Goal: Task Accomplishment & Management: Complete application form

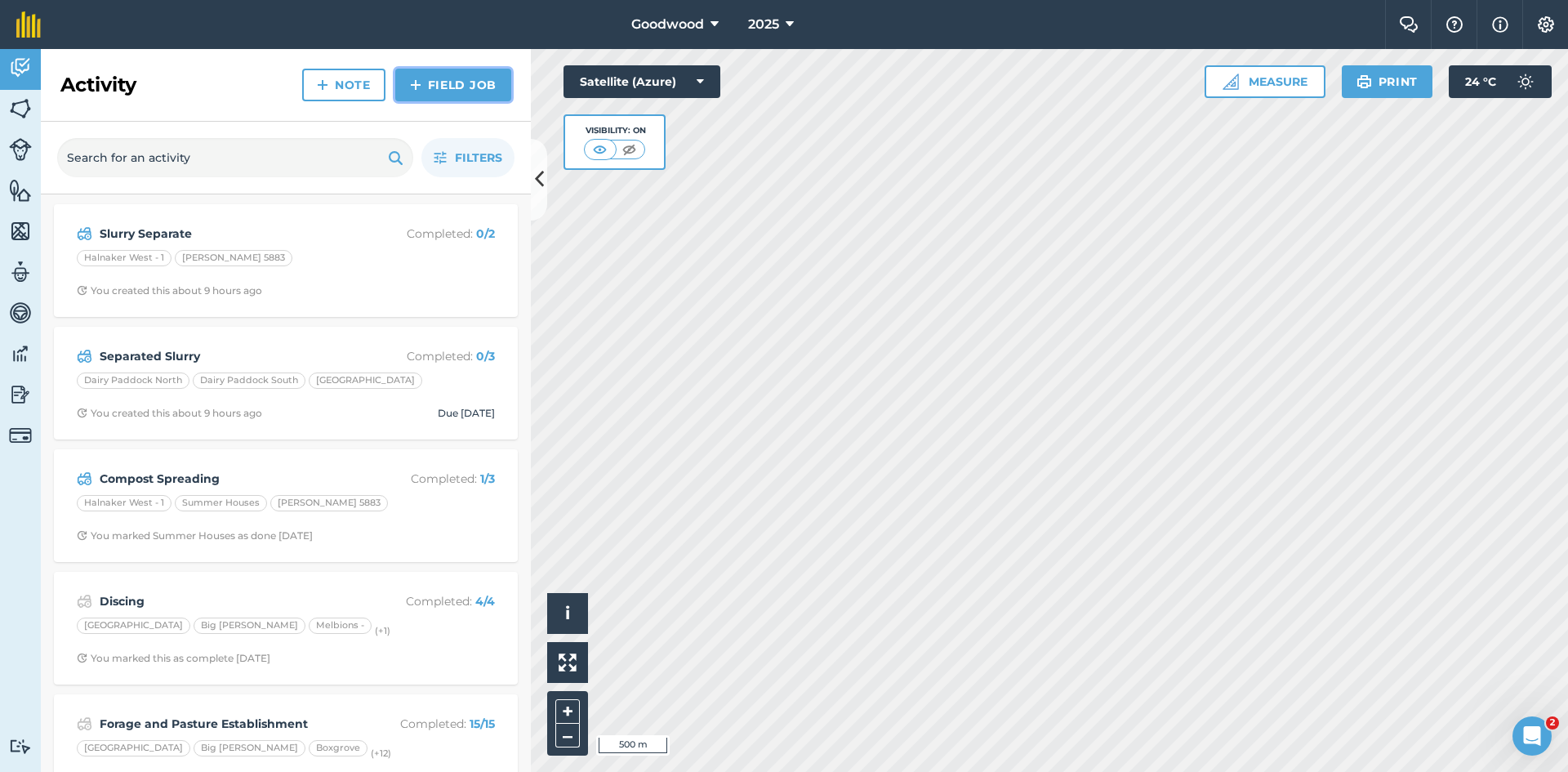
click at [457, 86] on link "Field Job" at bounding box center [454, 84] width 116 height 33
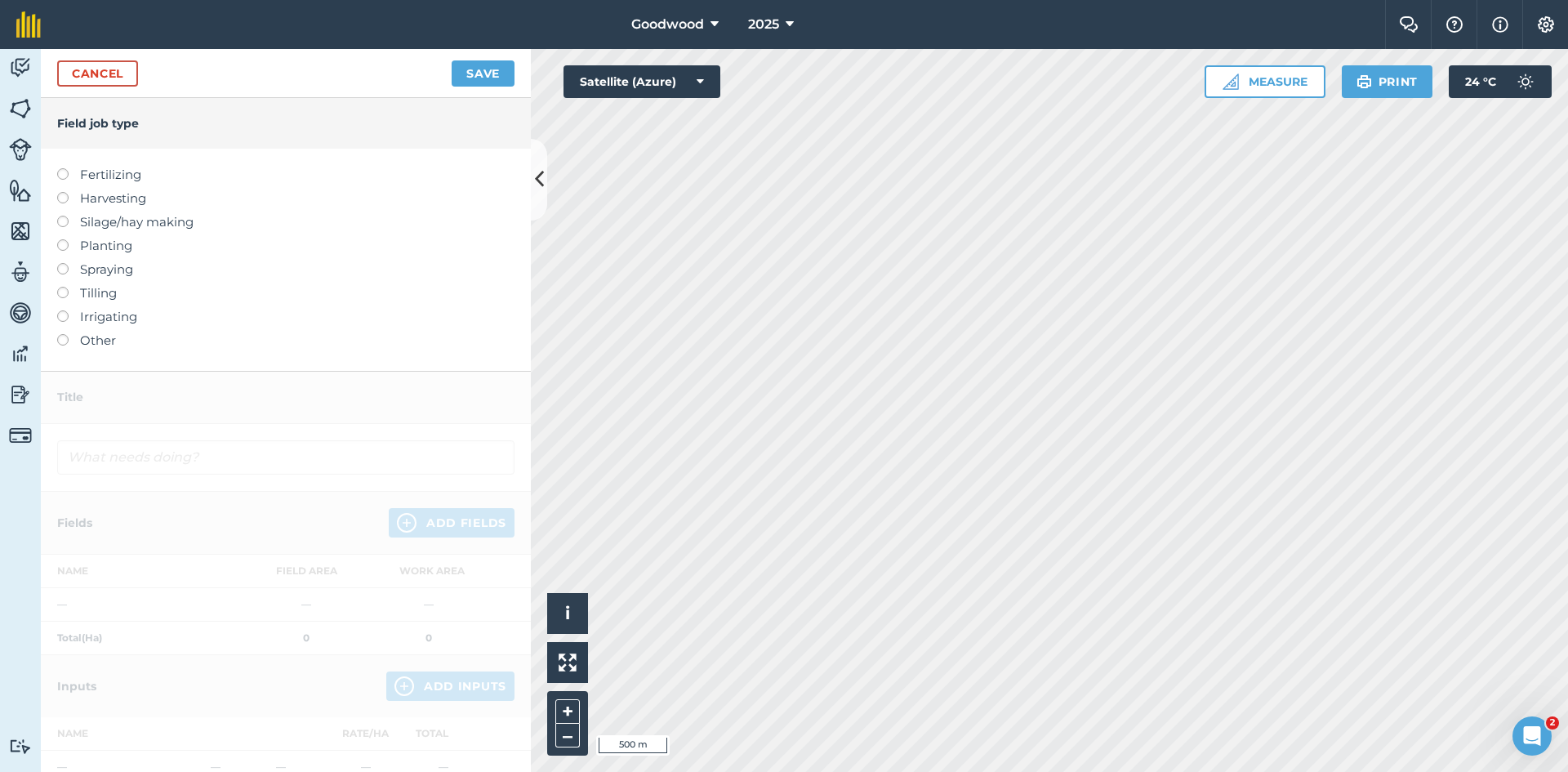
click at [73, 175] on label "Fertilizing" at bounding box center [286, 175] width 457 height 19
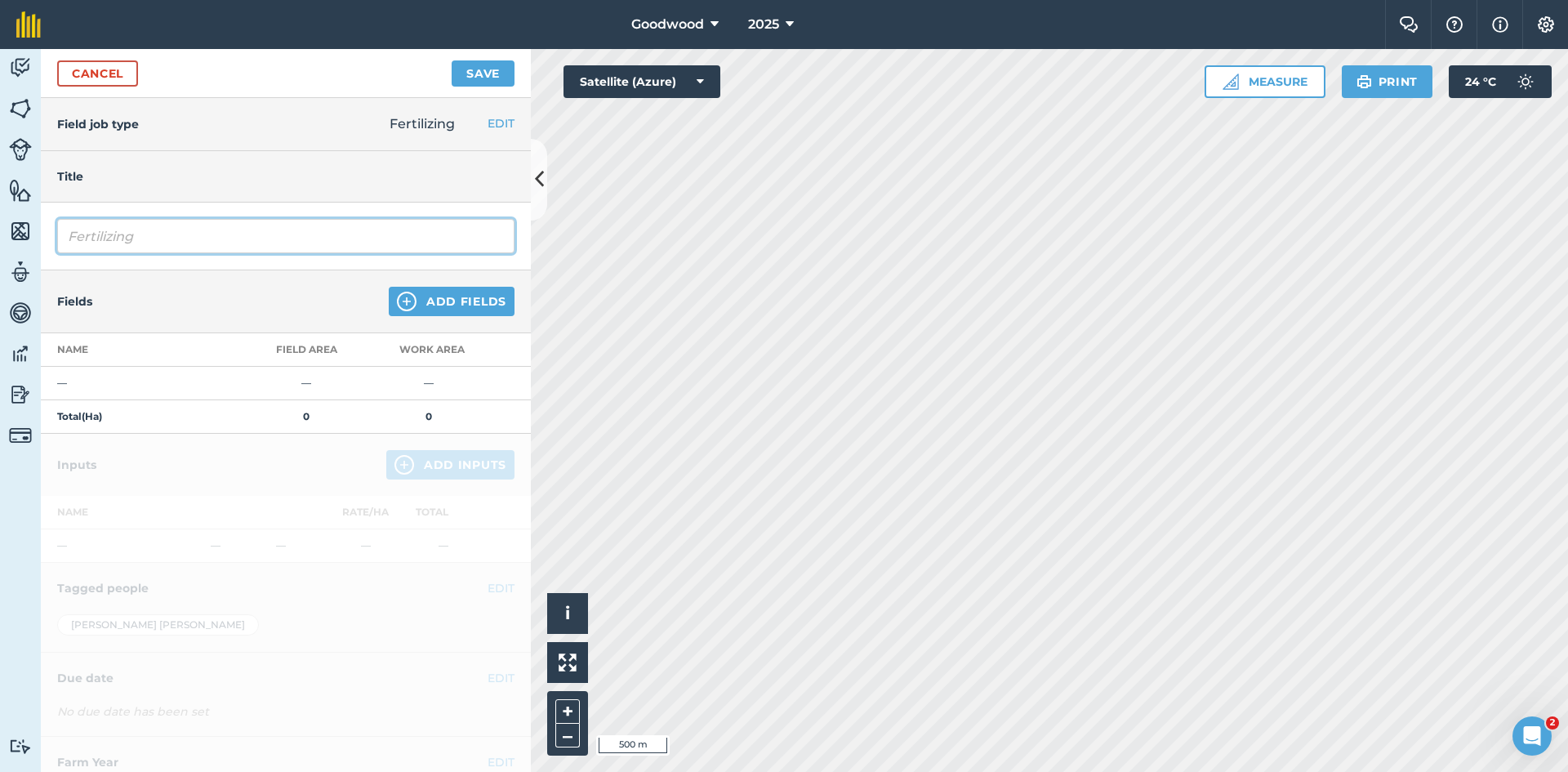
click at [206, 238] on input "Fertilizing" at bounding box center [286, 236] width 457 height 34
type input "F"
type input "FYM Spreading"
click at [417, 287] on button "Add Fields" at bounding box center [451, 301] width 126 height 29
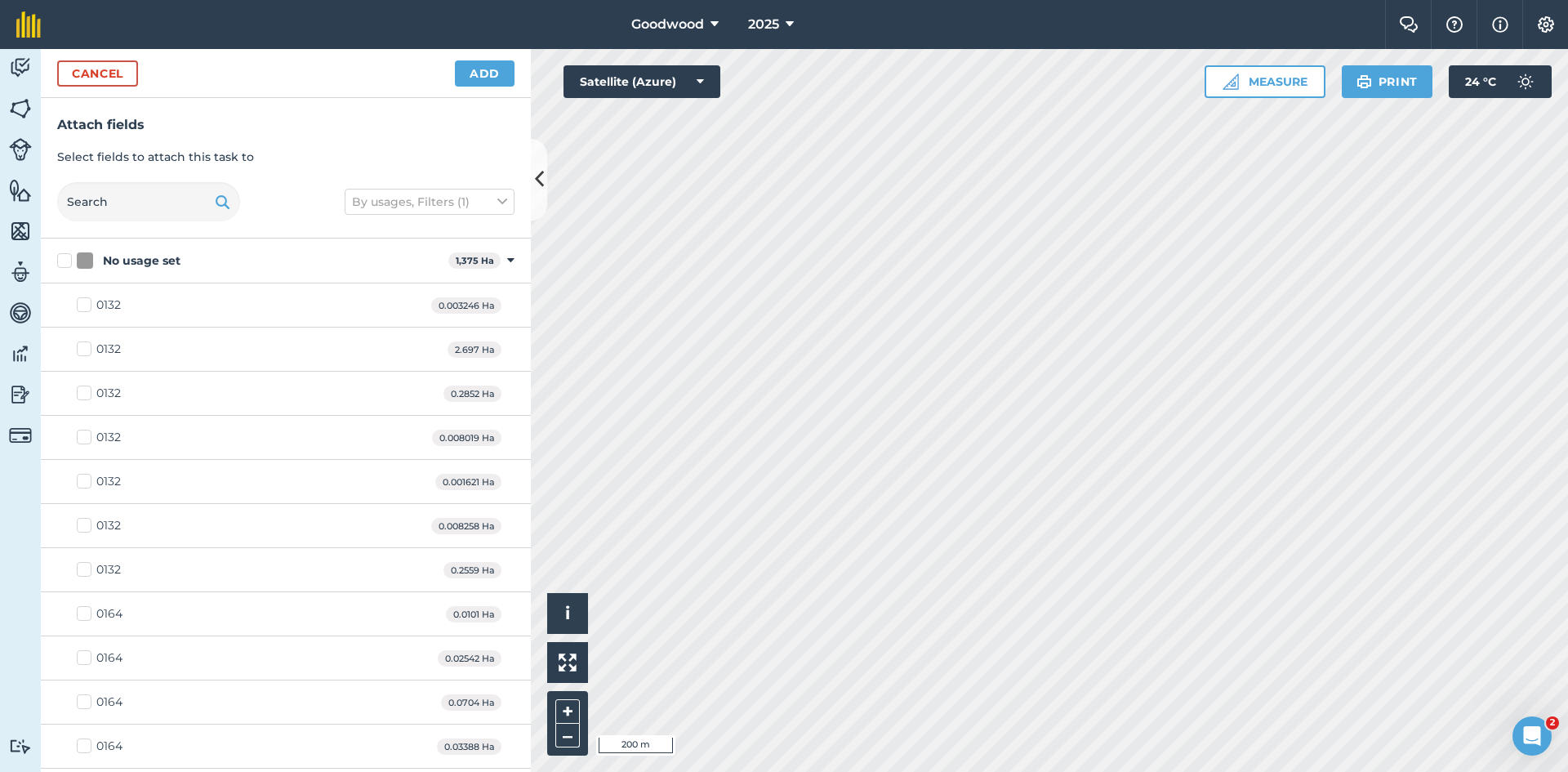
checkbox input "true"
click at [473, 69] on button "Add" at bounding box center [485, 74] width 60 height 26
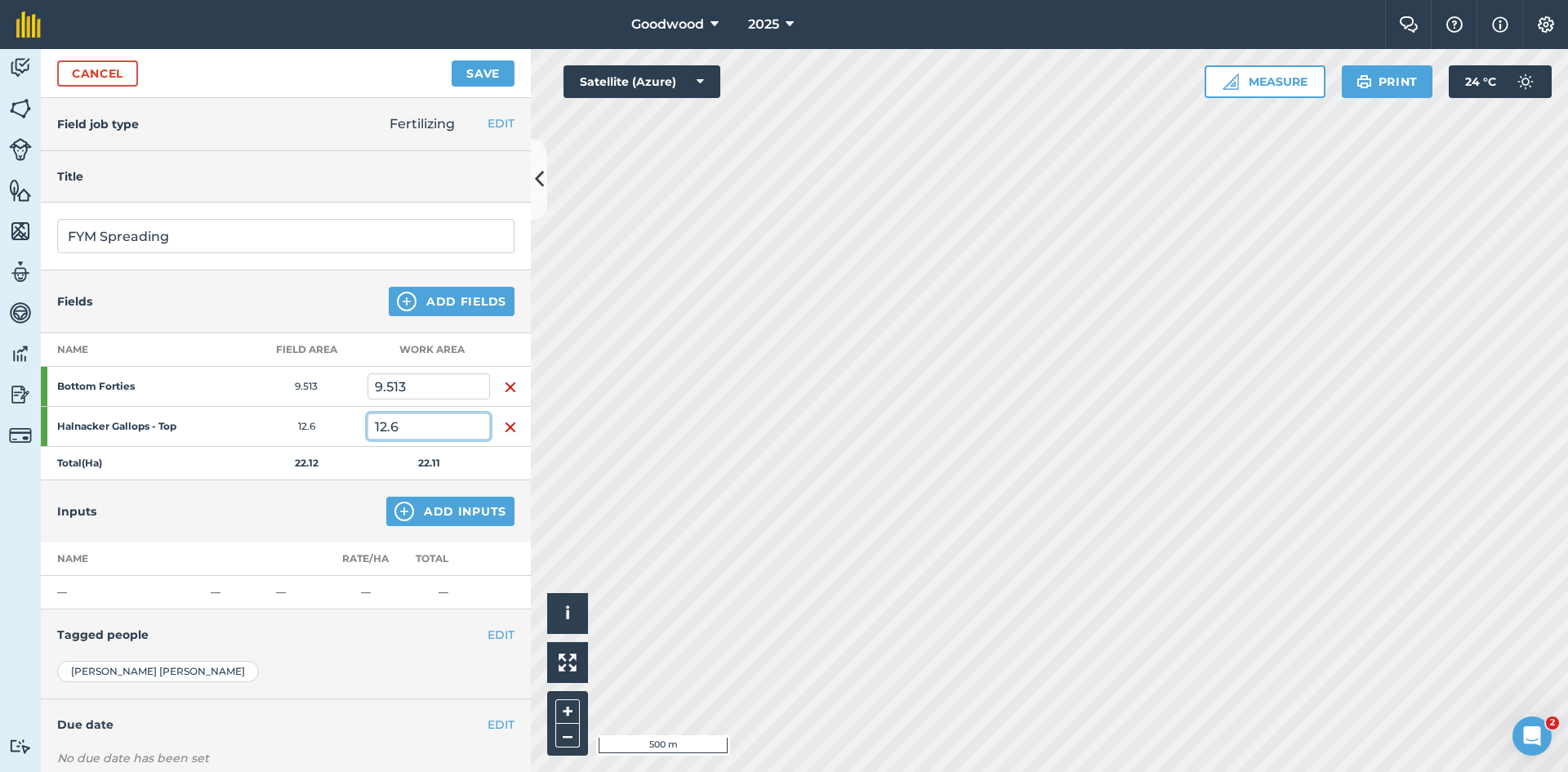
click at [442, 417] on input "12.6" at bounding box center [428, 426] width 122 height 26
type input "12"
click at [427, 503] on button "Add Inputs" at bounding box center [450, 511] width 128 height 29
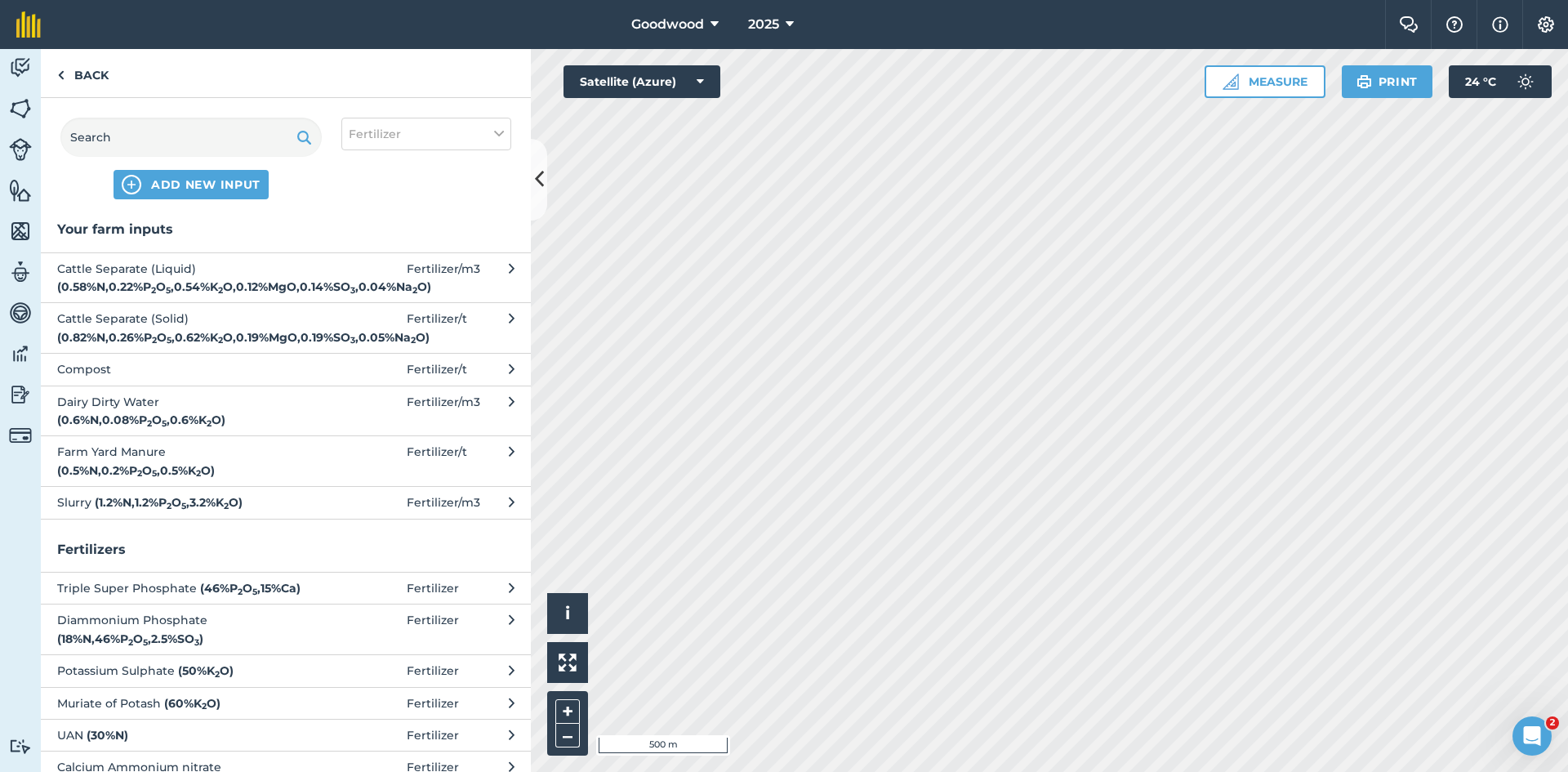
click at [331, 479] on span at bounding box center [368, 461] width 76 height 37
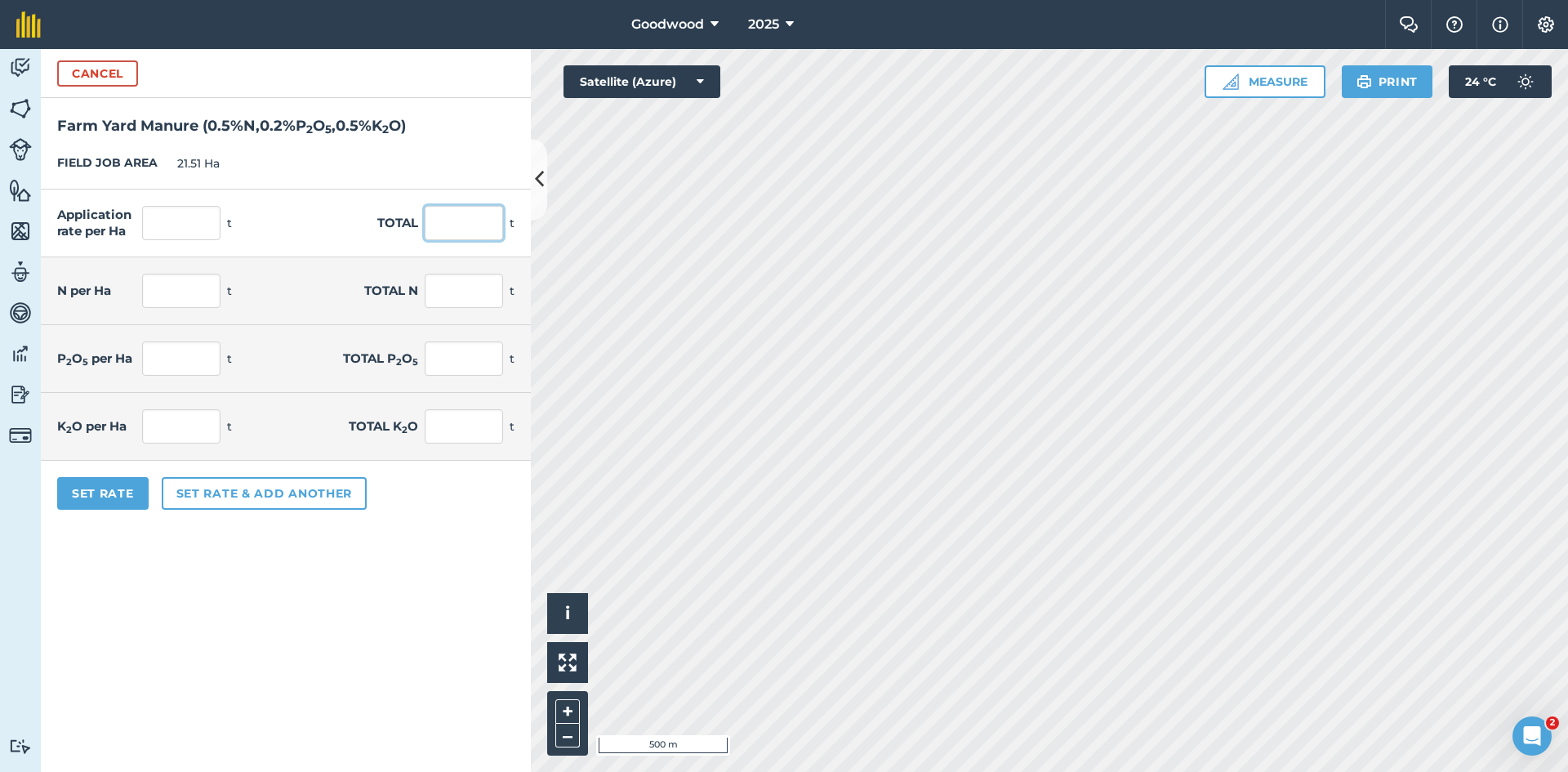
click at [448, 226] on input "text" at bounding box center [463, 222] width 78 height 34
type input "300"
type input "13.947"
type input "0.07"
type input "1.5"
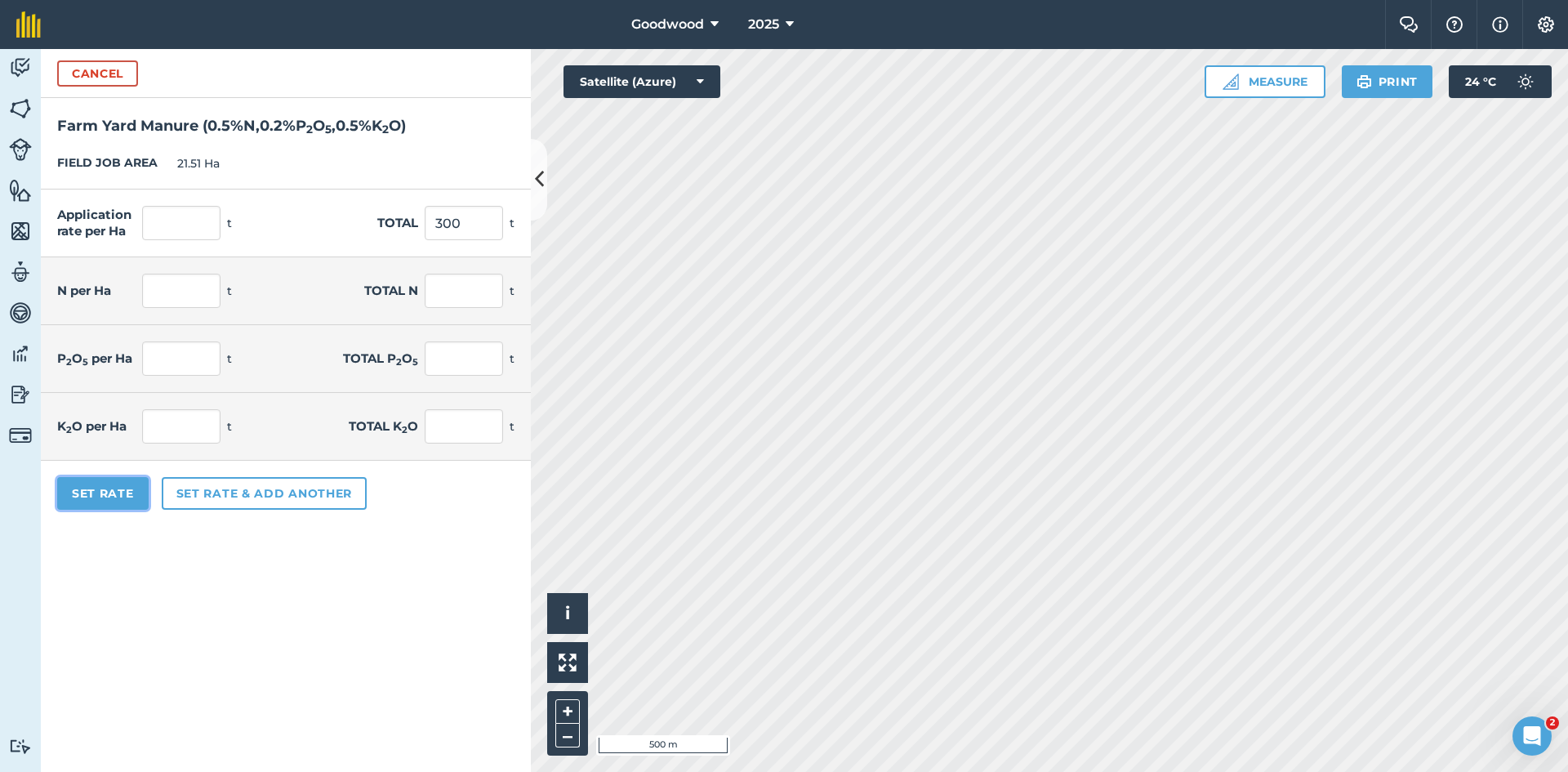
type input "0.028"
type input "0.6"
type input "0.07"
type input "1.5"
click at [110, 500] on button "Set Rate" at bounding box center [103, 492] width 91 height 33
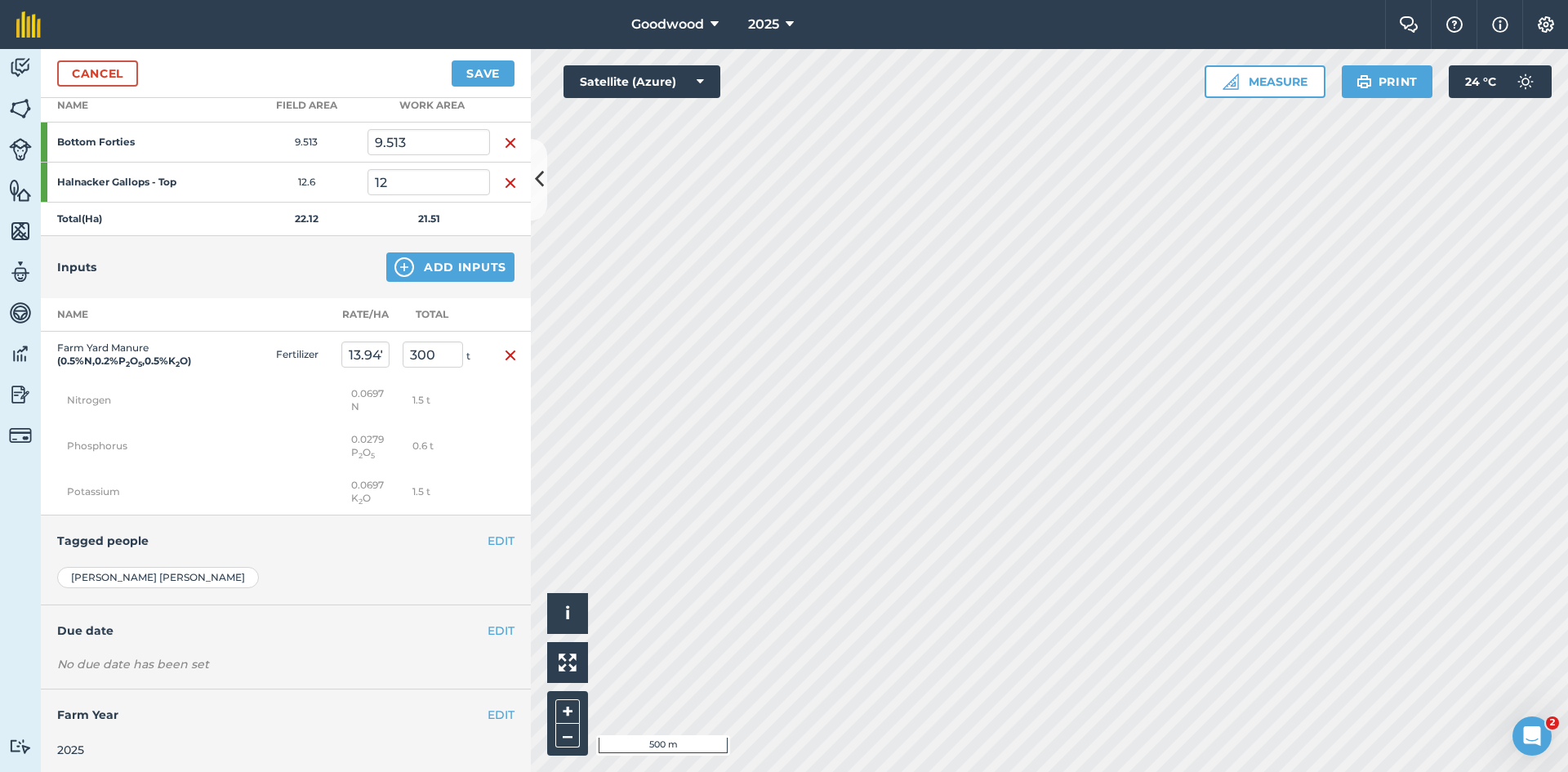
scroll to position [245, 0]
click at [398, 351] on td "300 t" at bounding box center [443, 353] width 94 height 47
type input "0"
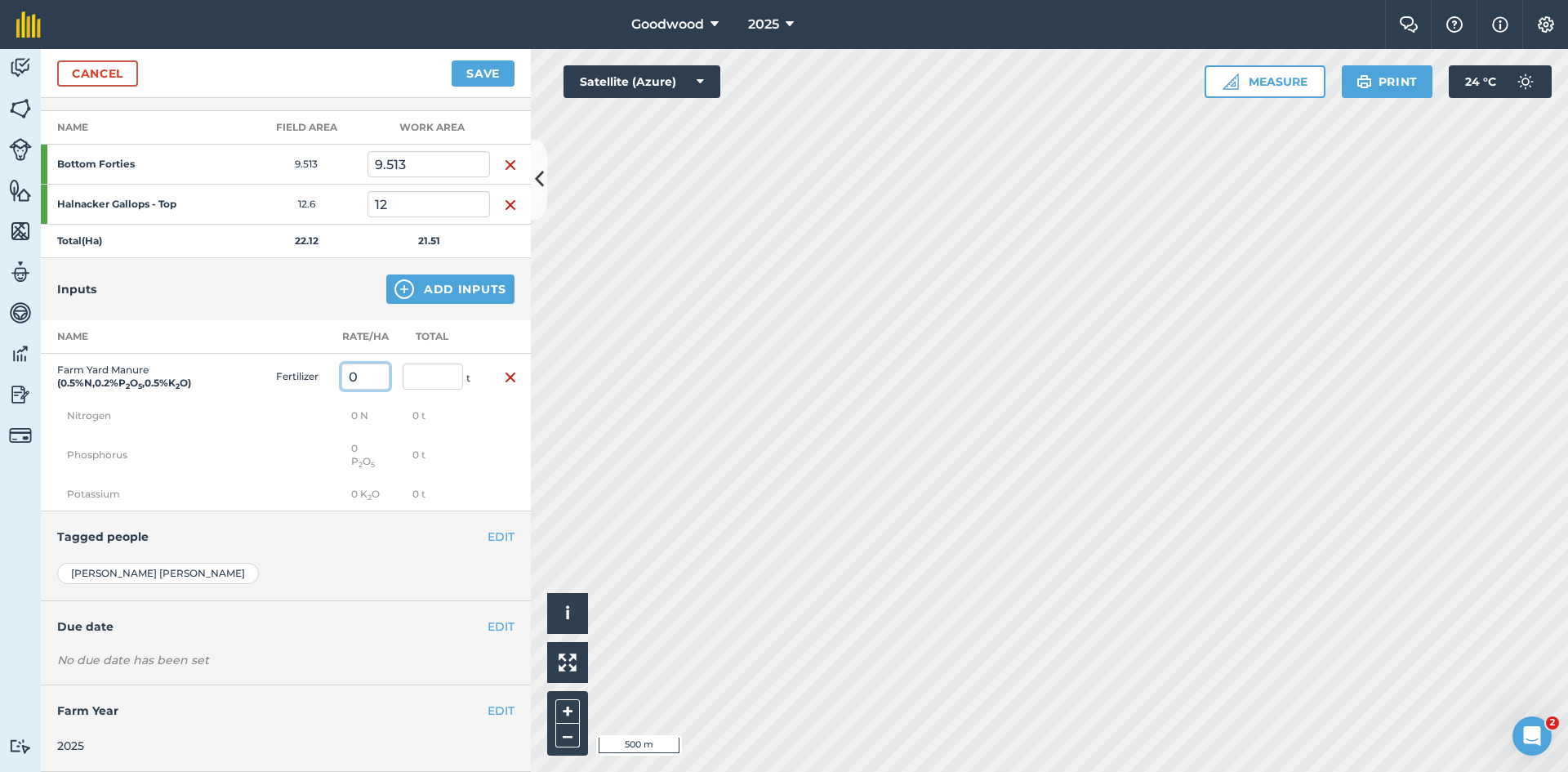
drag, startPoint x: 385, startPoint y: 361, endPoint x: 334, endPoint y: 359, distance: 51.0
click at [334, 359] on tr "Farm Yard Manure ( 0.5 % N , 0.2 % P 2 O 5 , 0.5 % K 2 O ) Fertilizer 0 t" at bounding box center [285, 376] width 490 height 47
click at [504, 368] on img "button" at bounding box center [510, 377] width 13 height 19
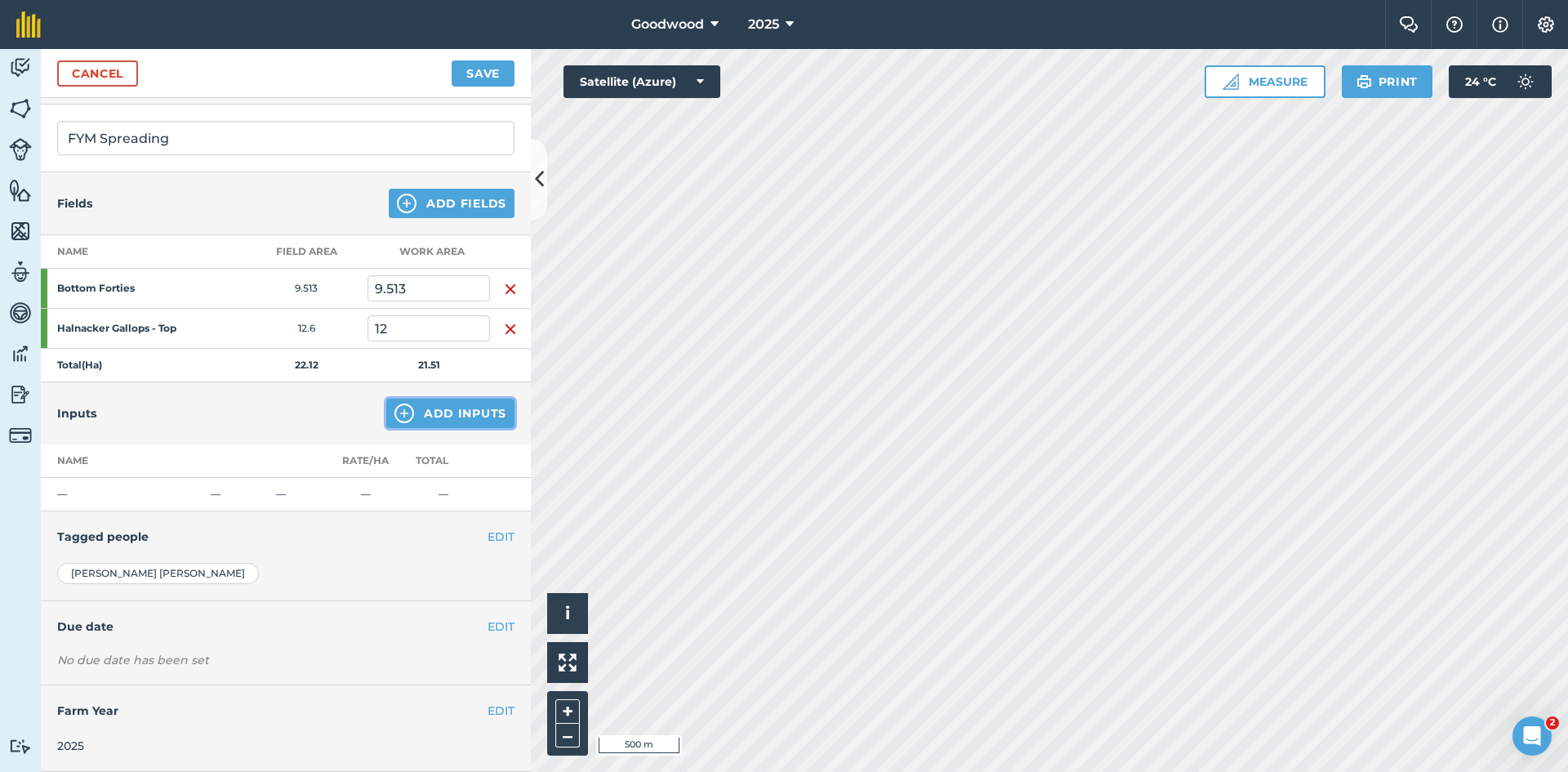
click at [433, 407] on button "Add Inputs" at bounding box center [450, 412] width 128 height 29
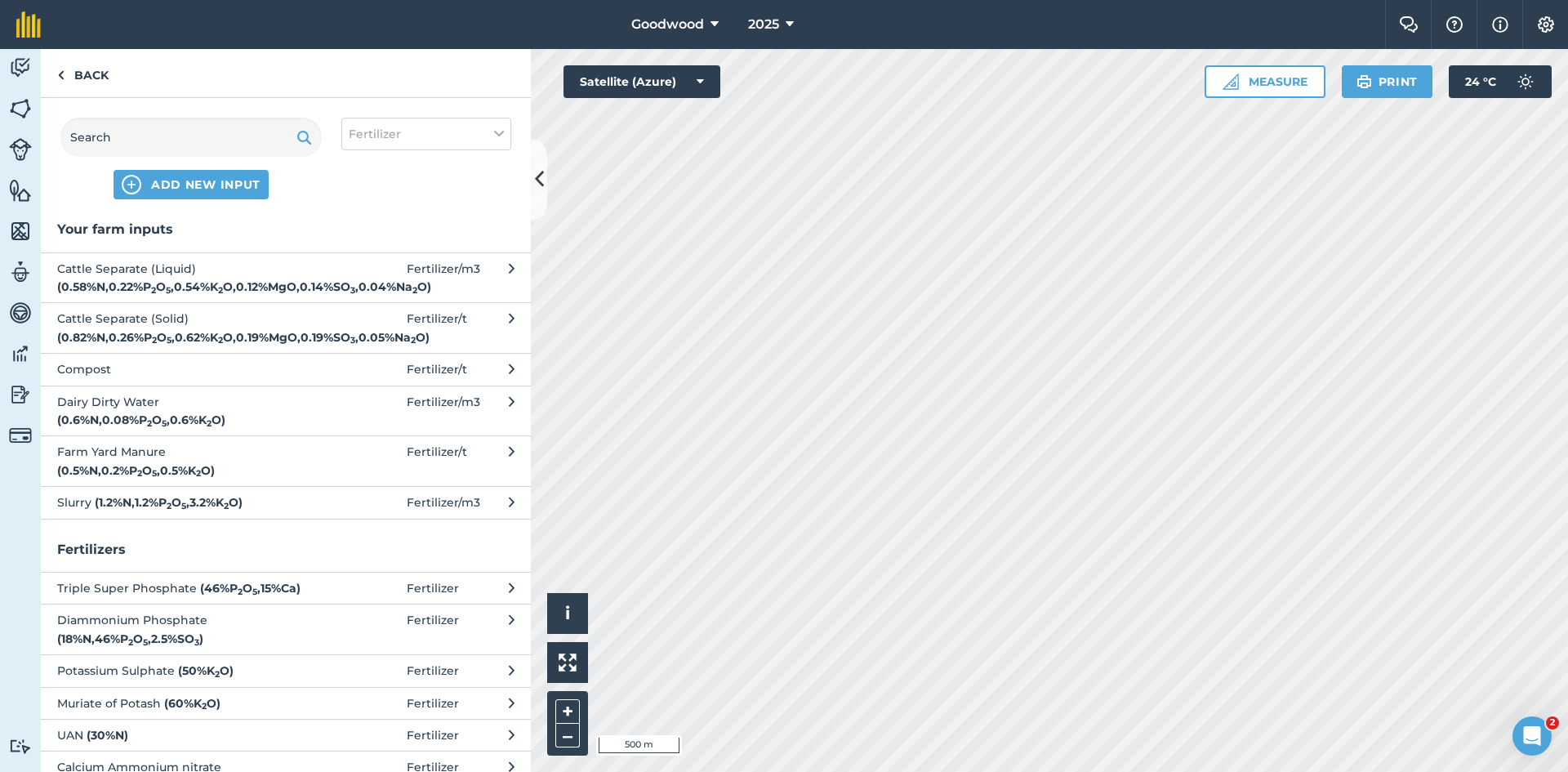
click at [215, 479] on span "Farm Yard Manure ( 0.5 % N , 0.2 % P 2 O 5 , 0.5 % K 2 O )" at bounding box center [191, 461] width 267 height 37
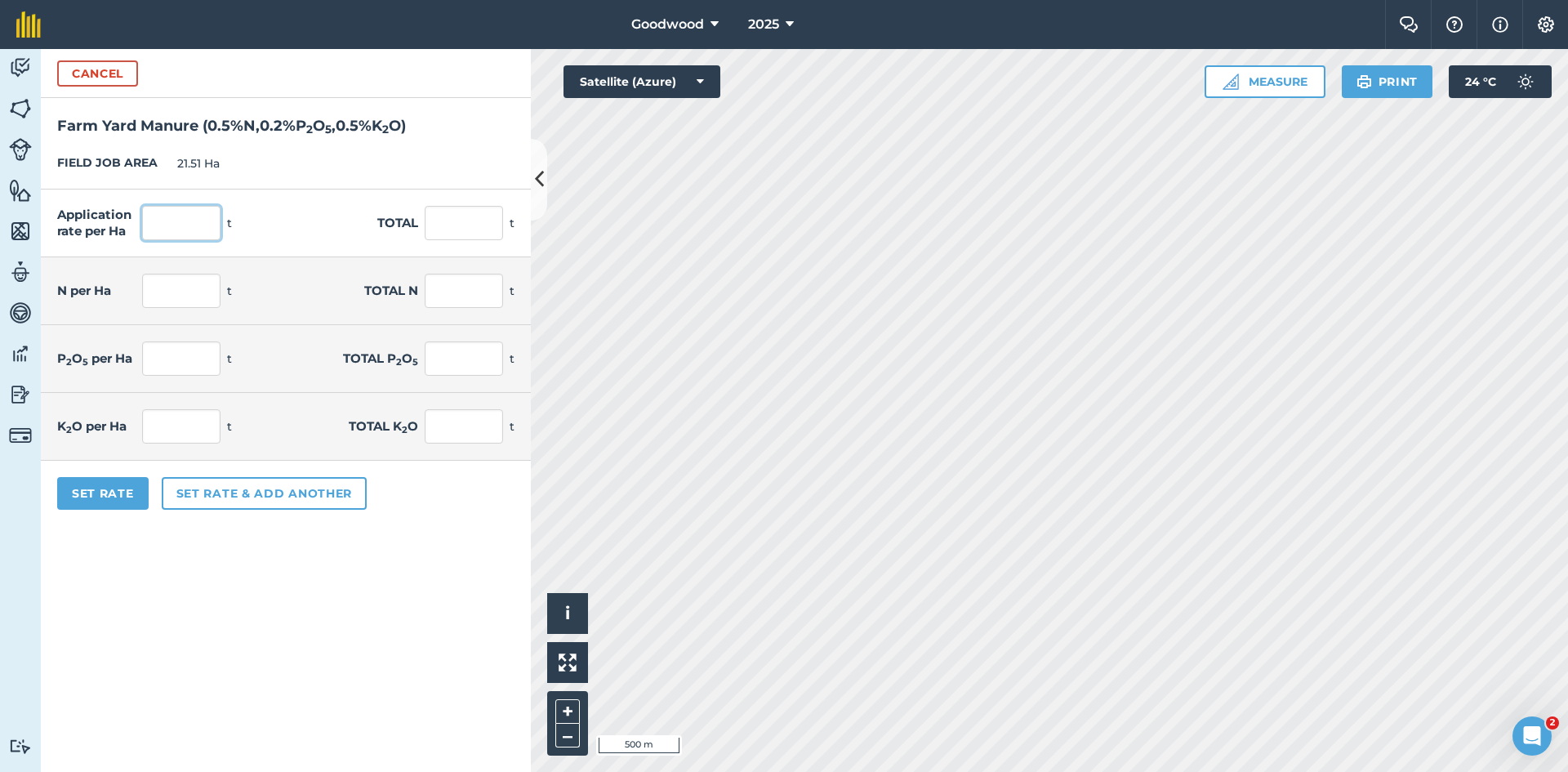
click at [190, 224] on input "text" at bounding box center [181, 222] width 78 height 34
type input "25"
type input "537.75"
type input "0.125"
type input "2.689"
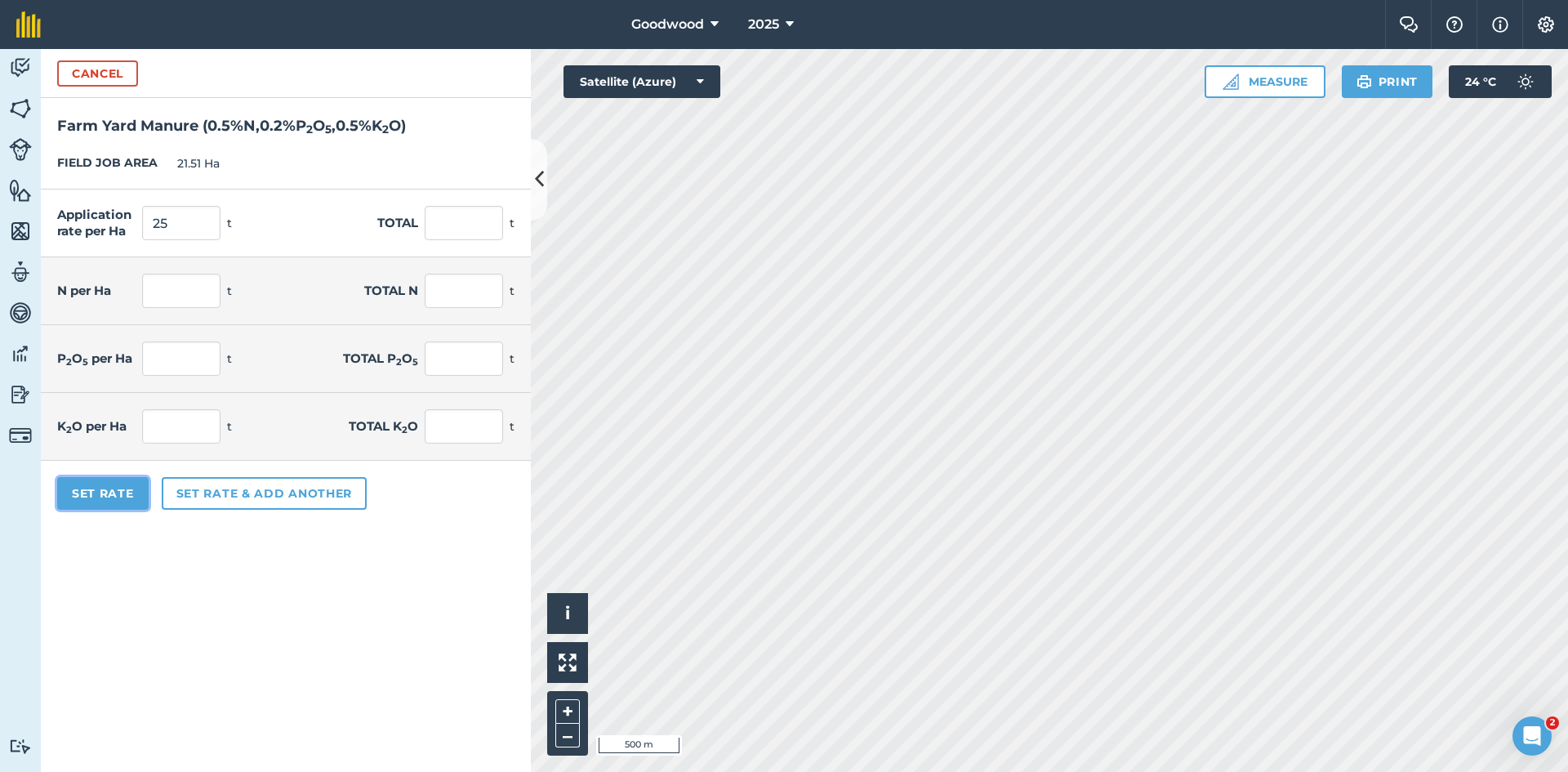
type input "0.05"
type input "1.076"
type input "0.125"
type input "2.689"
click at [117, 499] on button "Set Rate" at bounding box center [103, 492] width 91 height 33
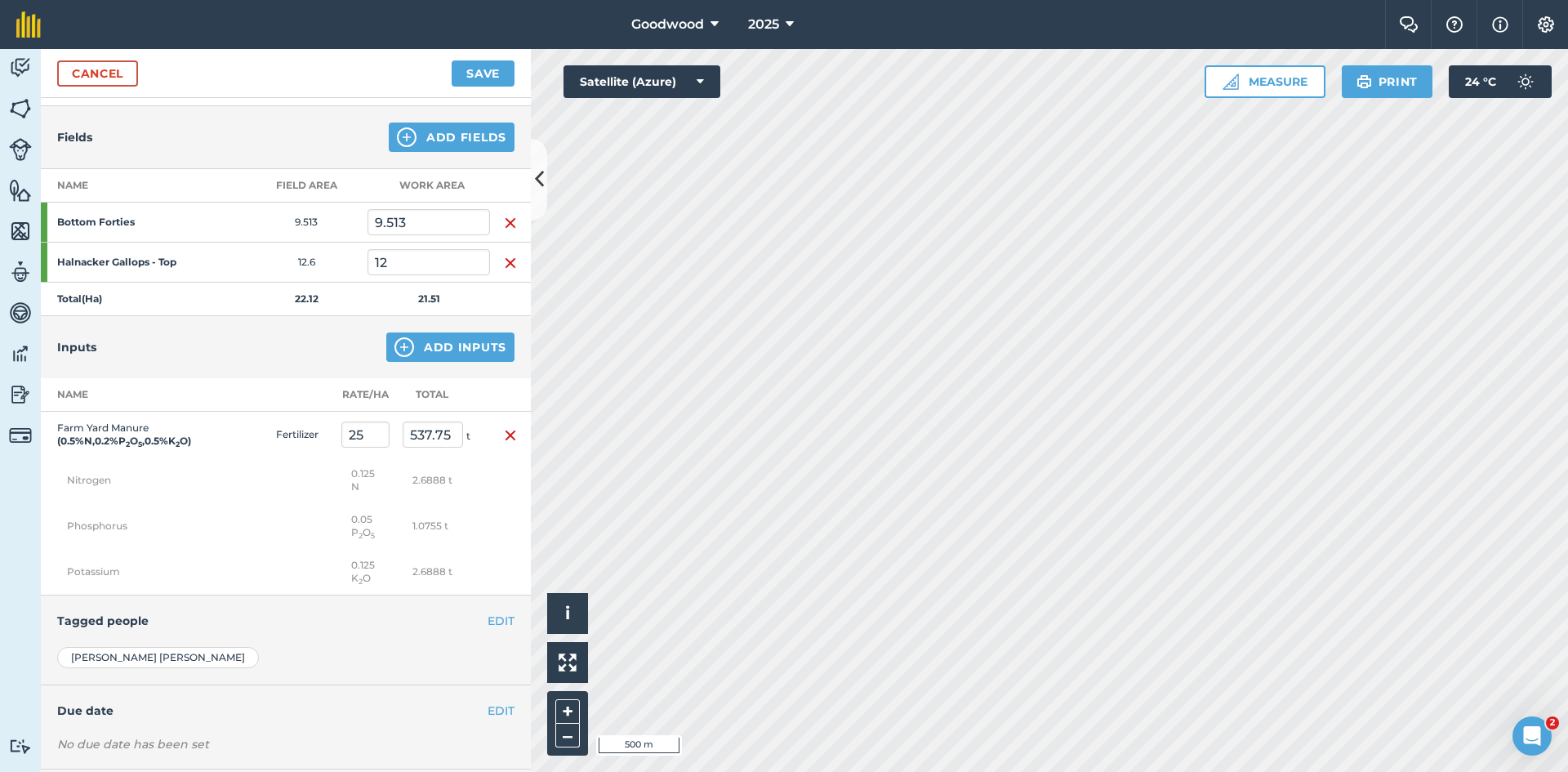
scroll to position [248, 0]
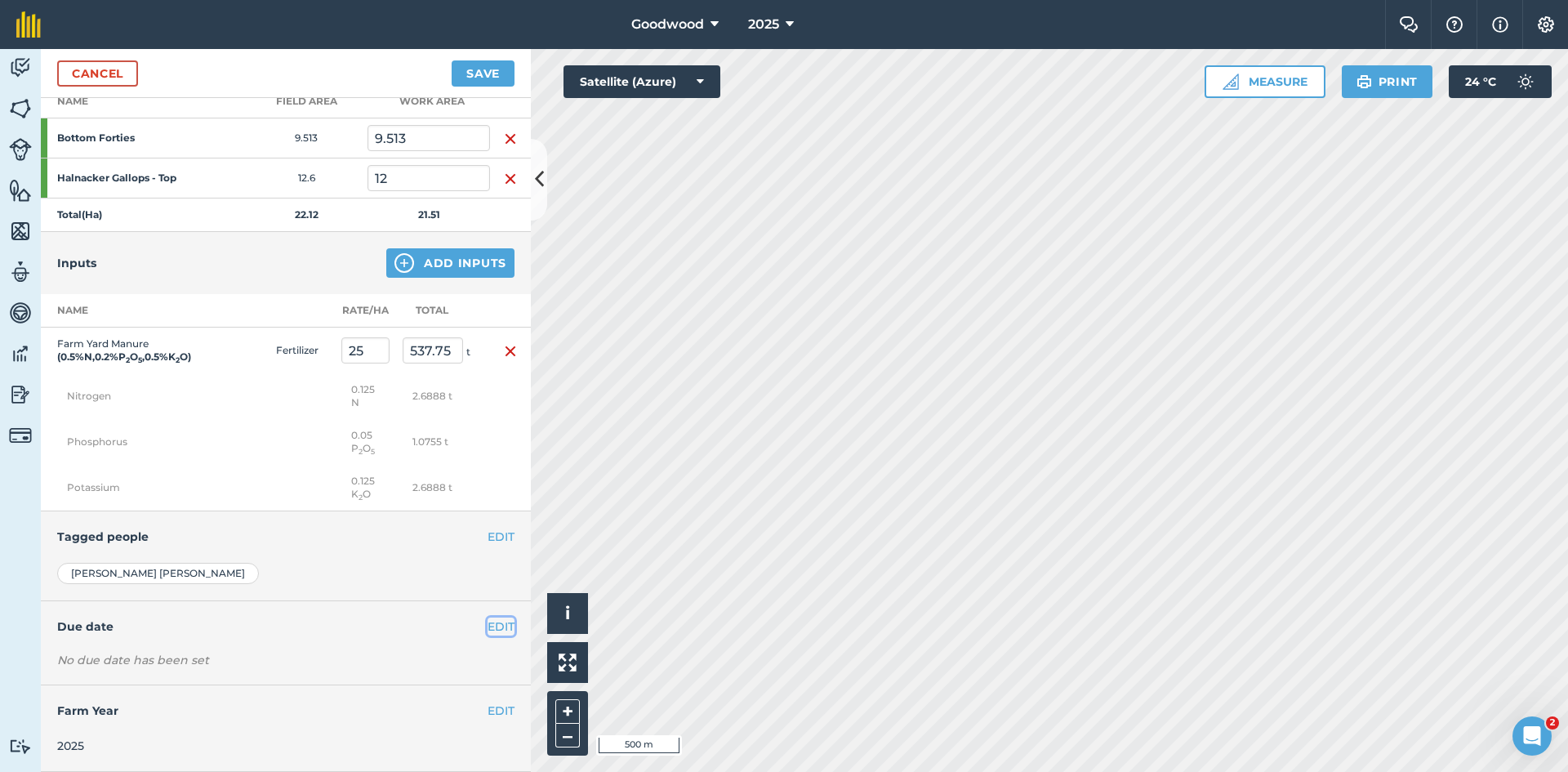
click at [488, 629] on button "EDIT" at bounding box center [501, 626] width 27 height 18
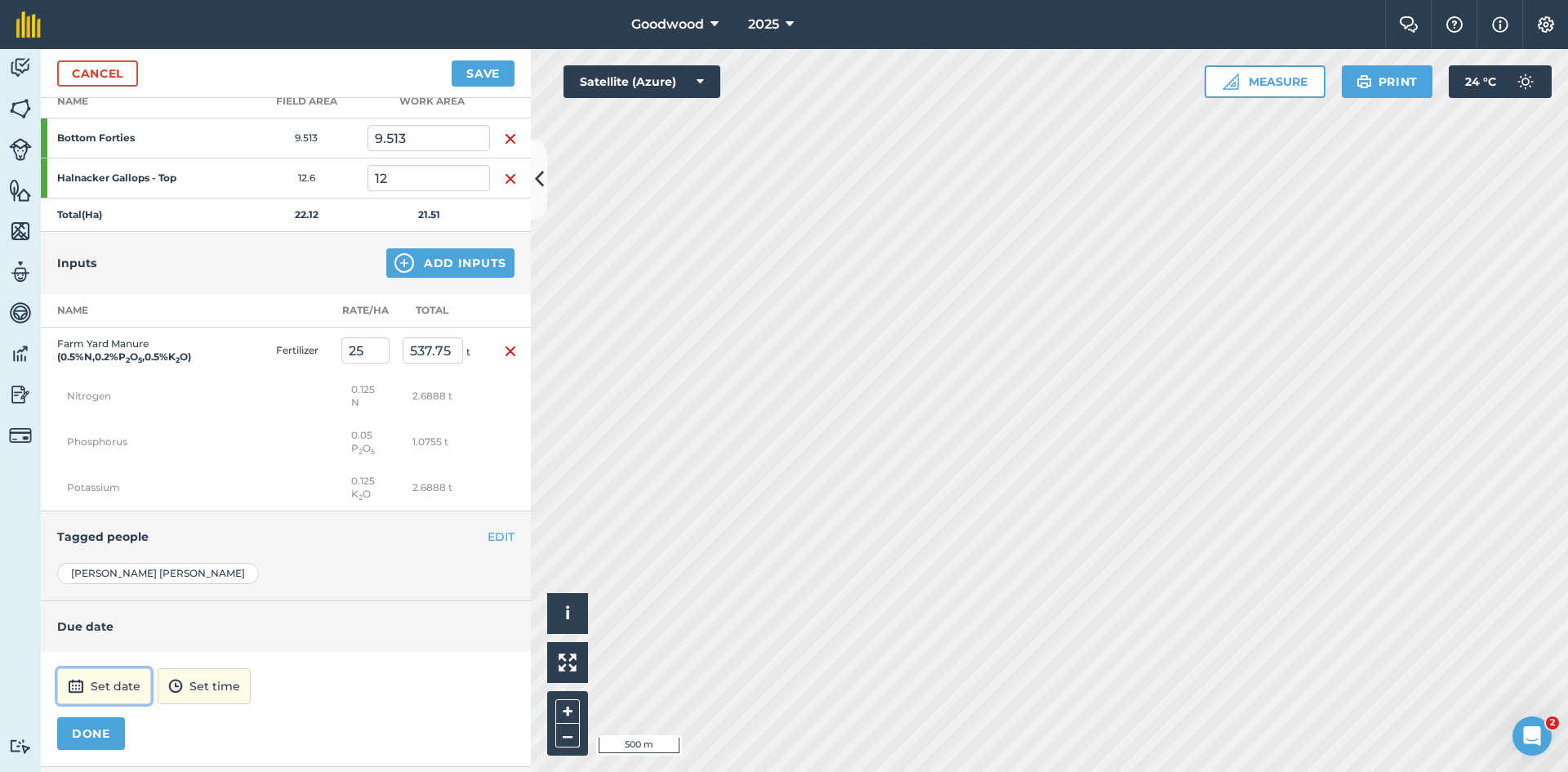
click at [91, 686] on button "Set date" at bounding box center [104, 686] width 94 height 36
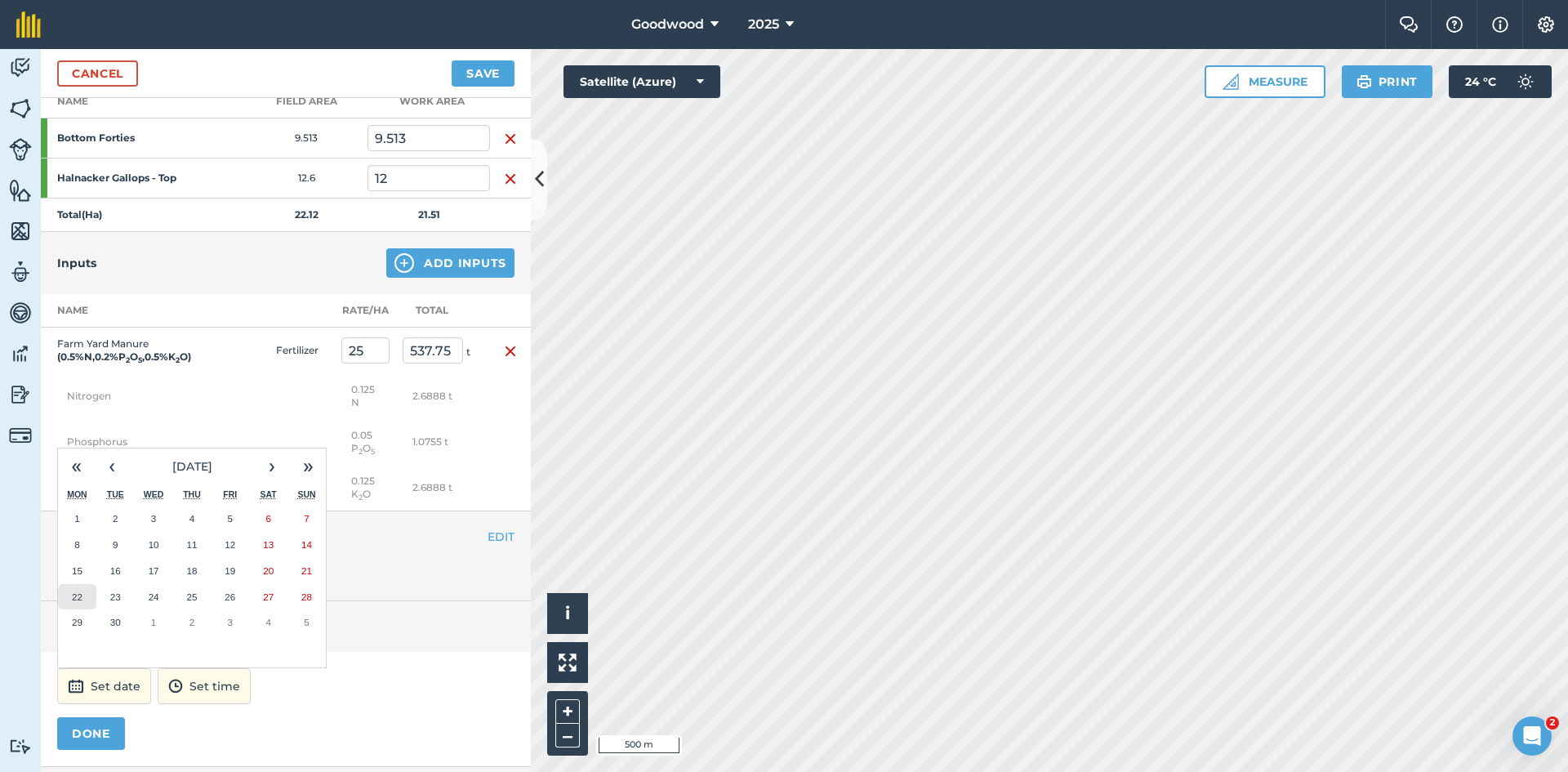
click at [63, 602] on button "22" at bounding box center [77, 597] width 39 height 26
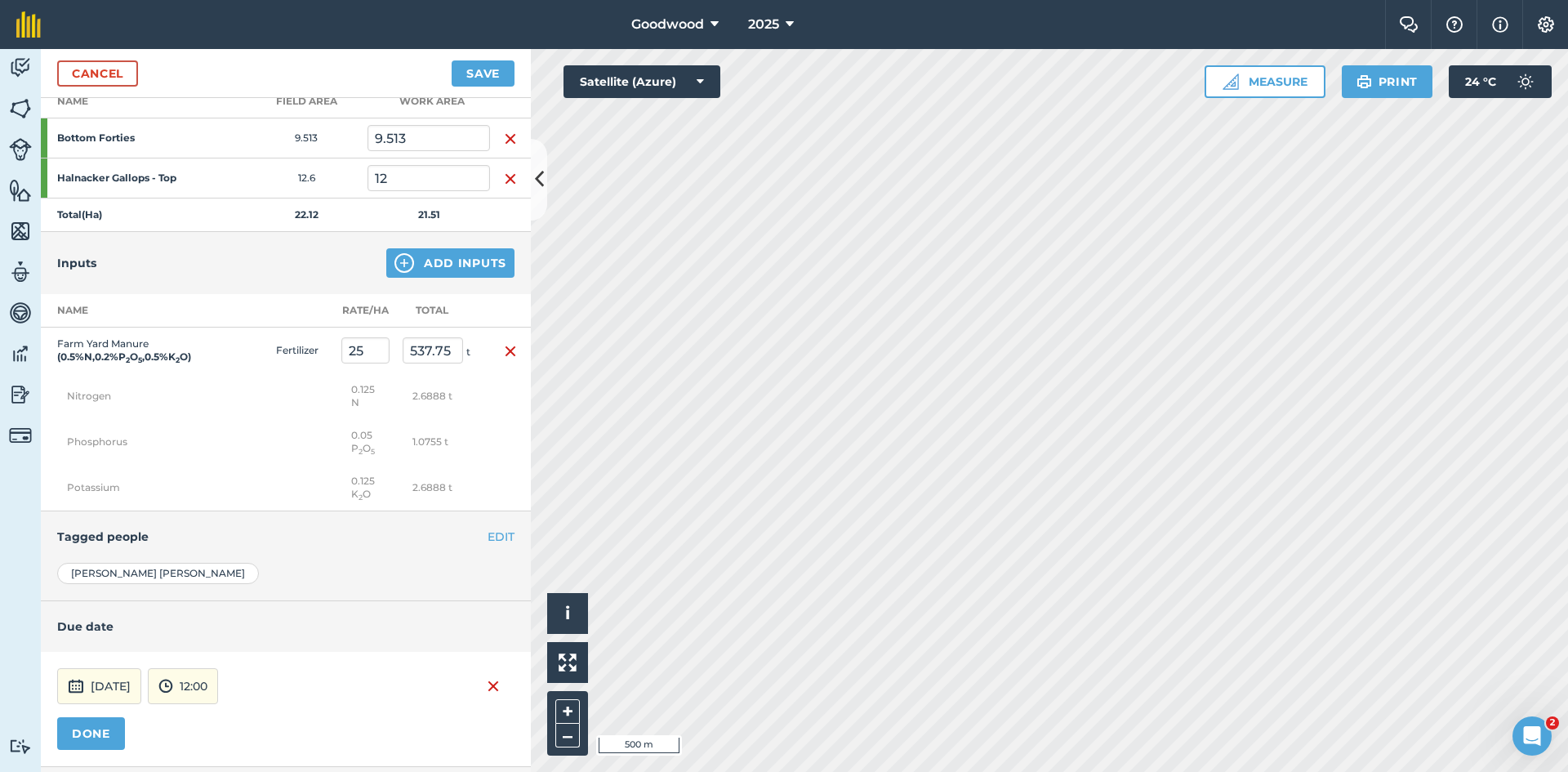
click at [397, 706] on div "[DATE] 12:00 DONE" at bounding box center [285, 709] width 490 height 115
click at [83, 737] on button "DONE" at bounding box center [91, 733] width 68 height 33
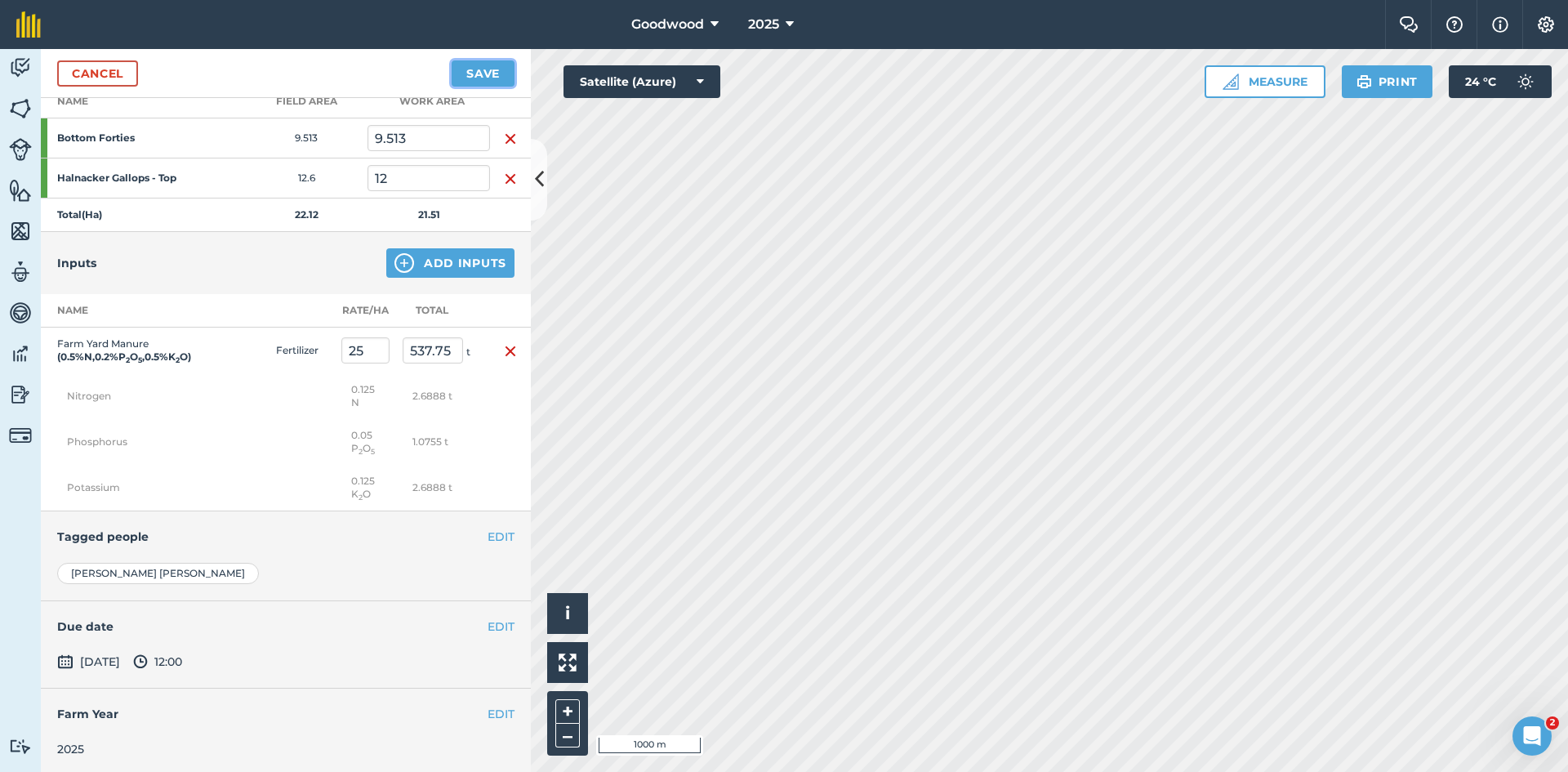
click at [485, 76] on button "Save" at bounding box center [484, 74] width 63 height 26
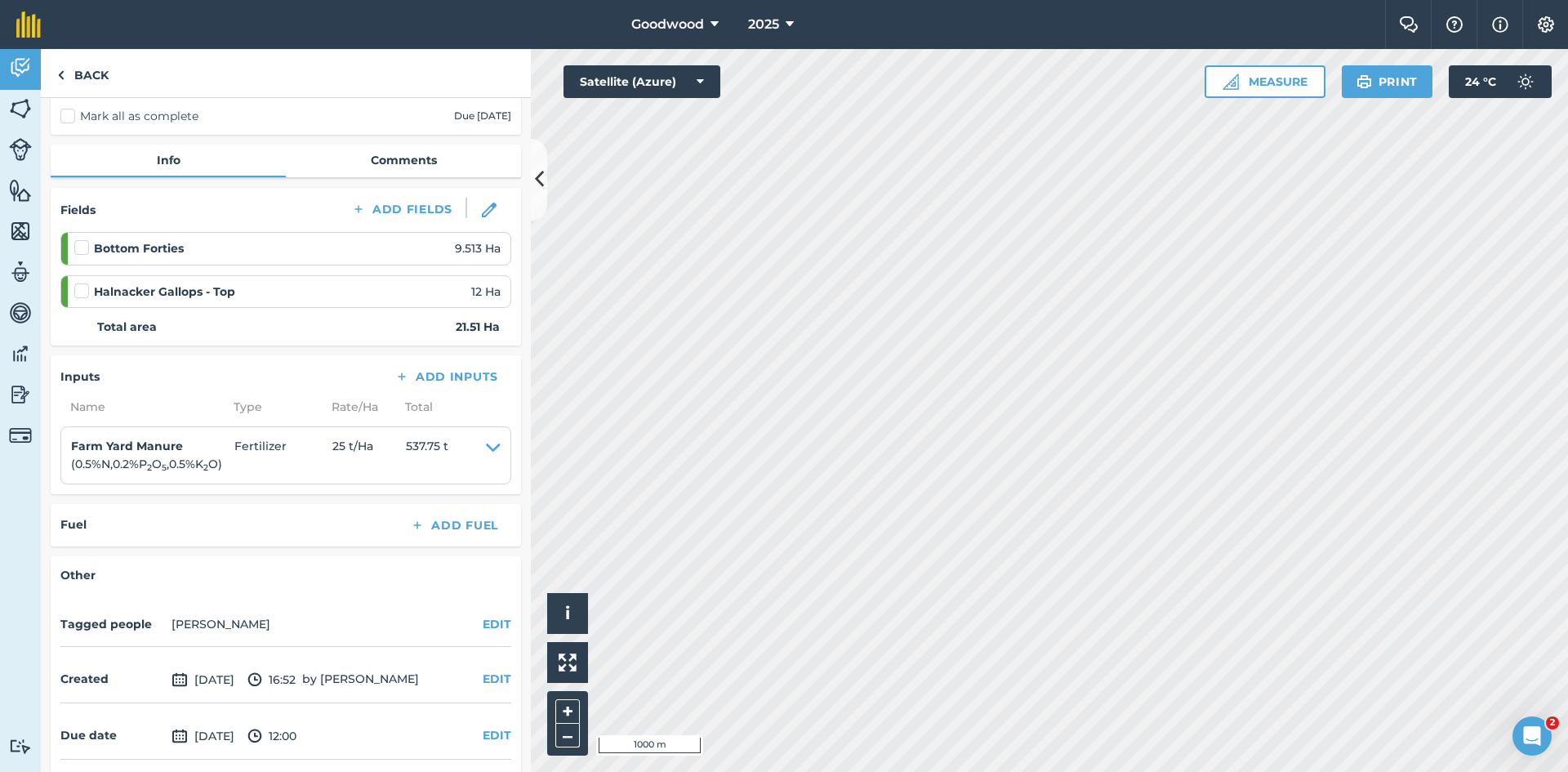
scroll to position [190, 0]
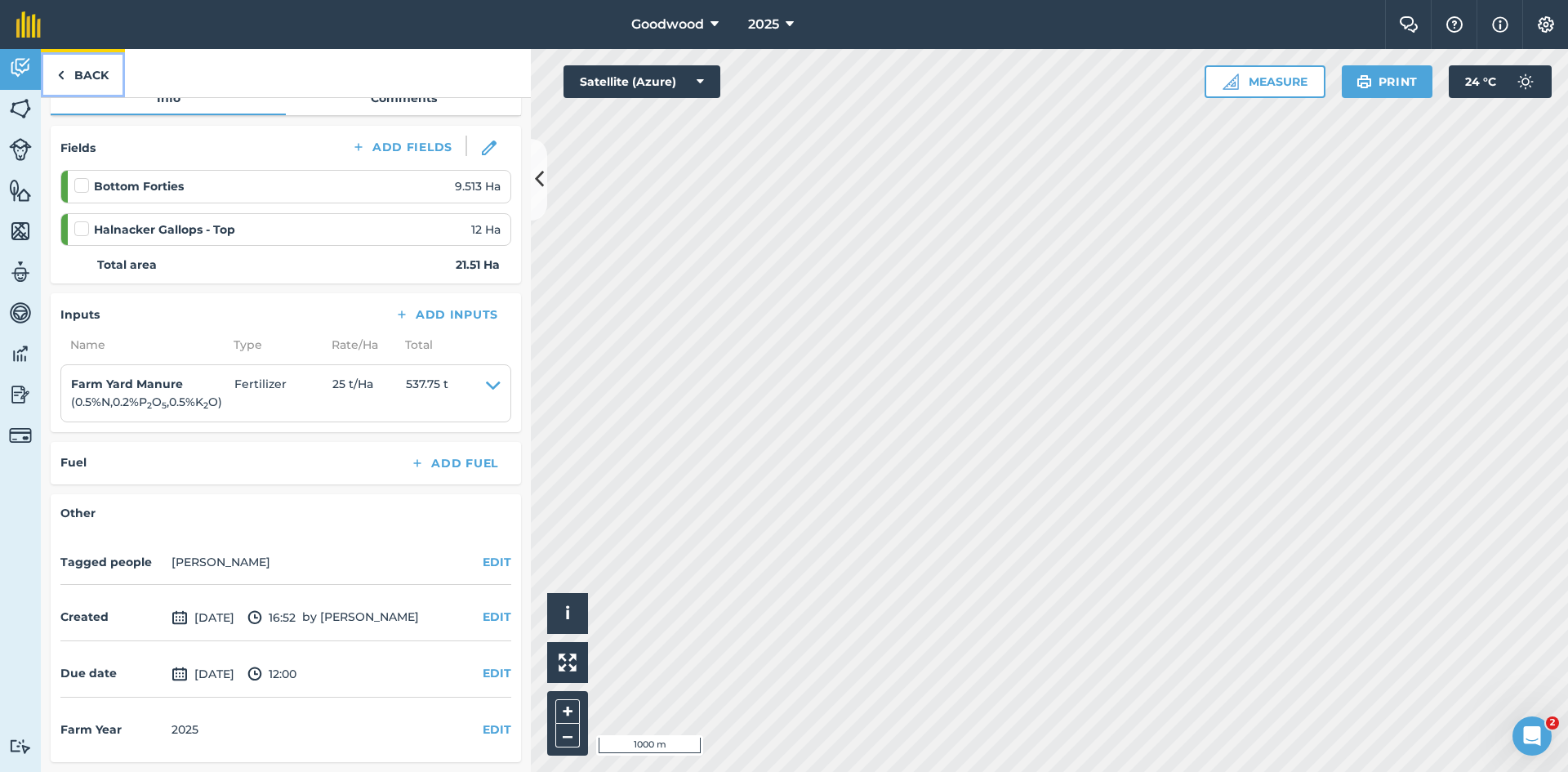
click at [91, 68] on link "Back" at bounding box center [83, 73] width 84 height 48
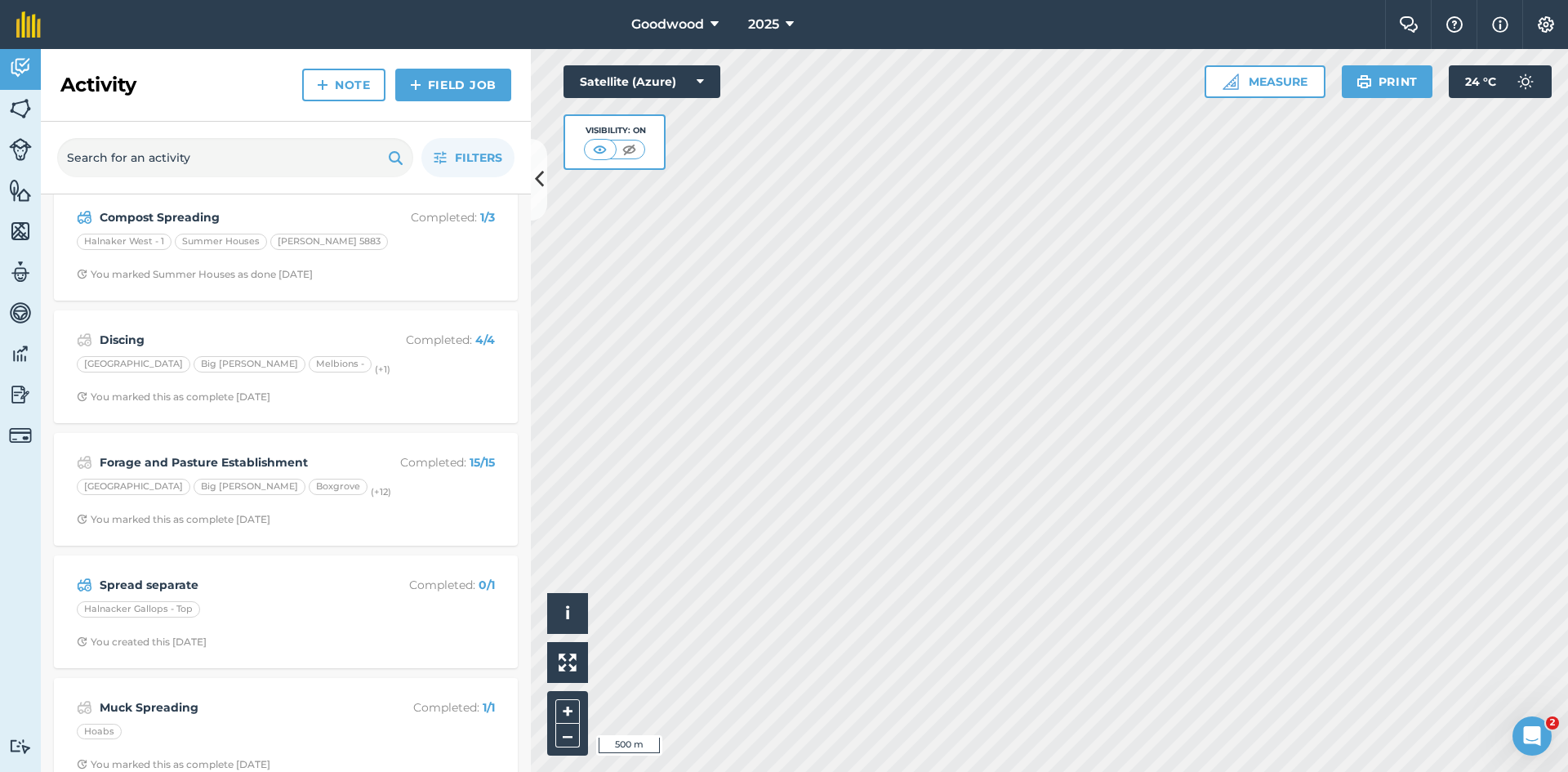
scroll to position [408, 0]
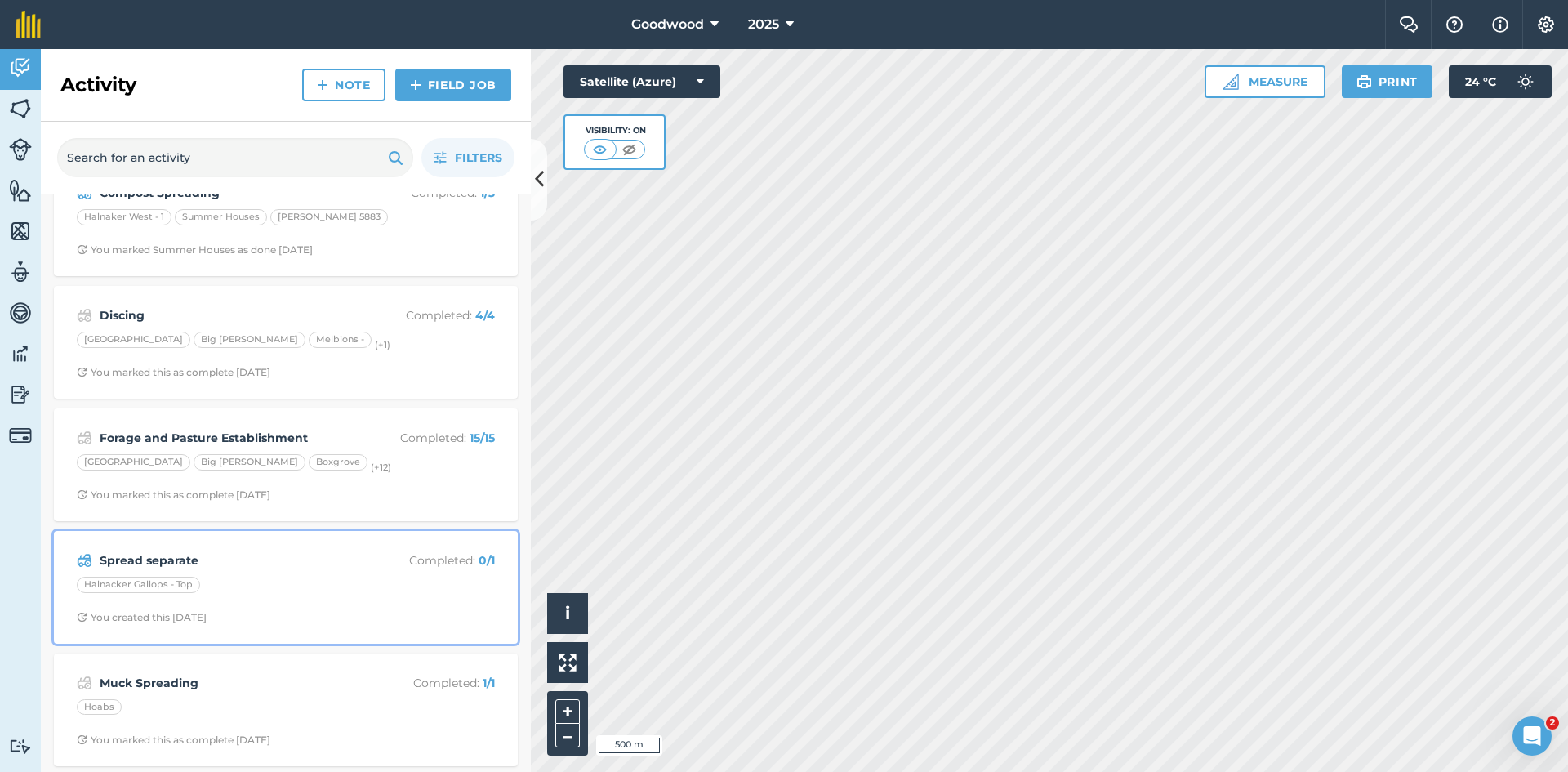
click at [304, 599] on div "Spread separate Completed : 0 / 1 Halnacker Gallops - Top You created this [DAT…" at bounding box center [285, 587] width 444 height 93
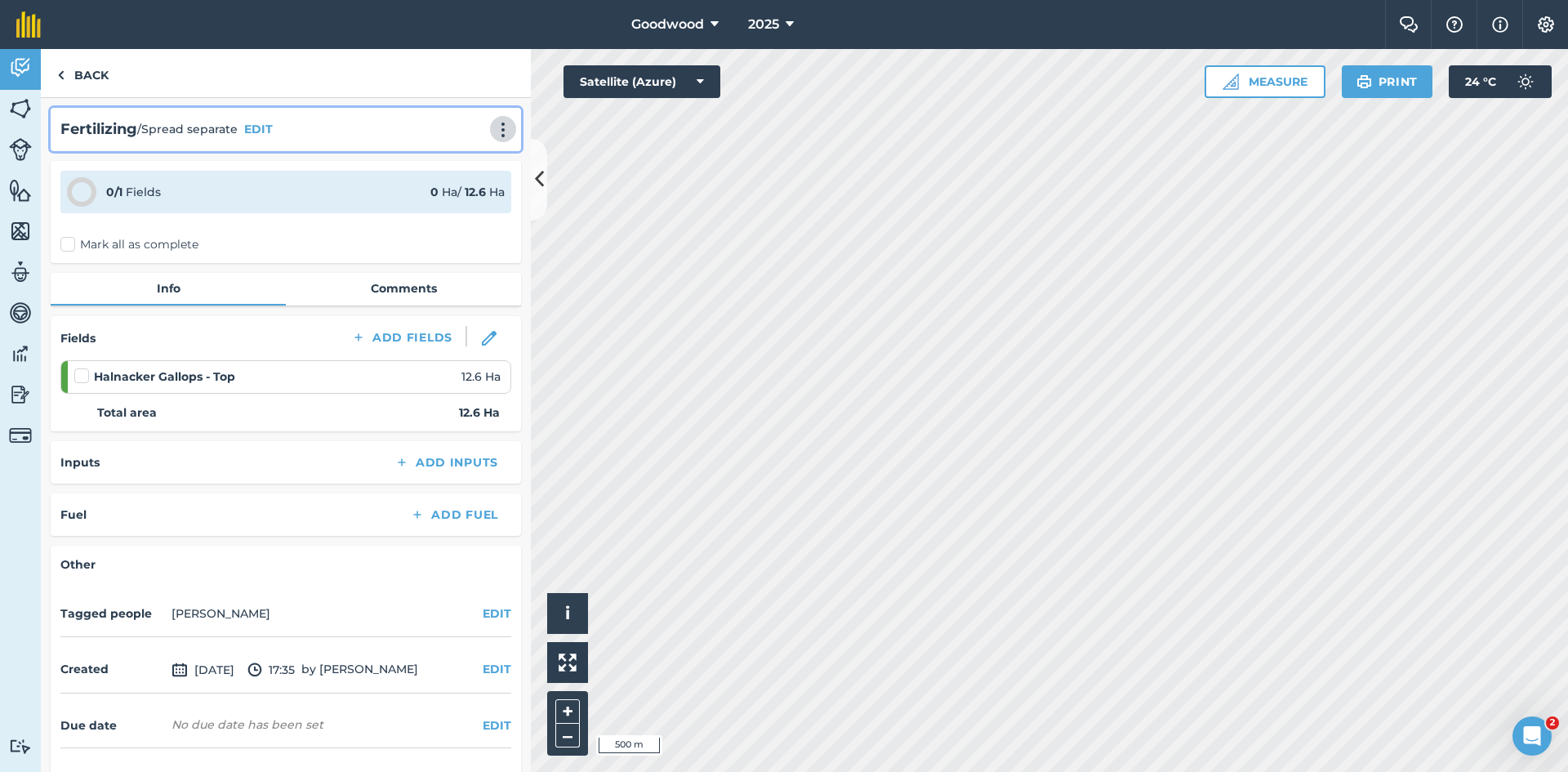
click at [495, 139] on button at bounding box center [503, 129] width 17 height 19
click at [441, 194] on link "Delete" at bounding box center [469, 204] width 105 height 33
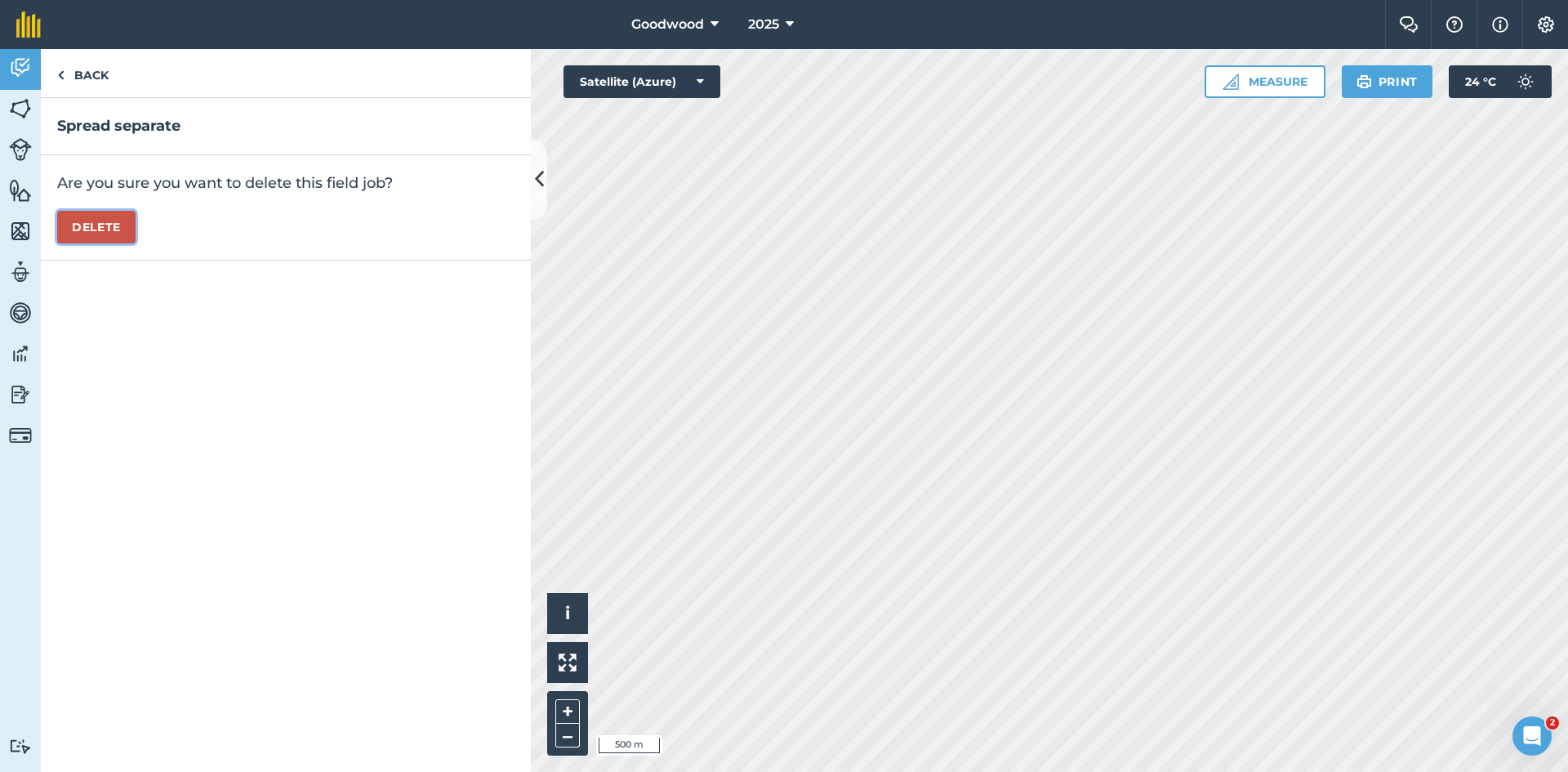
click at [86, 224] on button "Delete" at bounding box center [96, 227] width 78 height 33
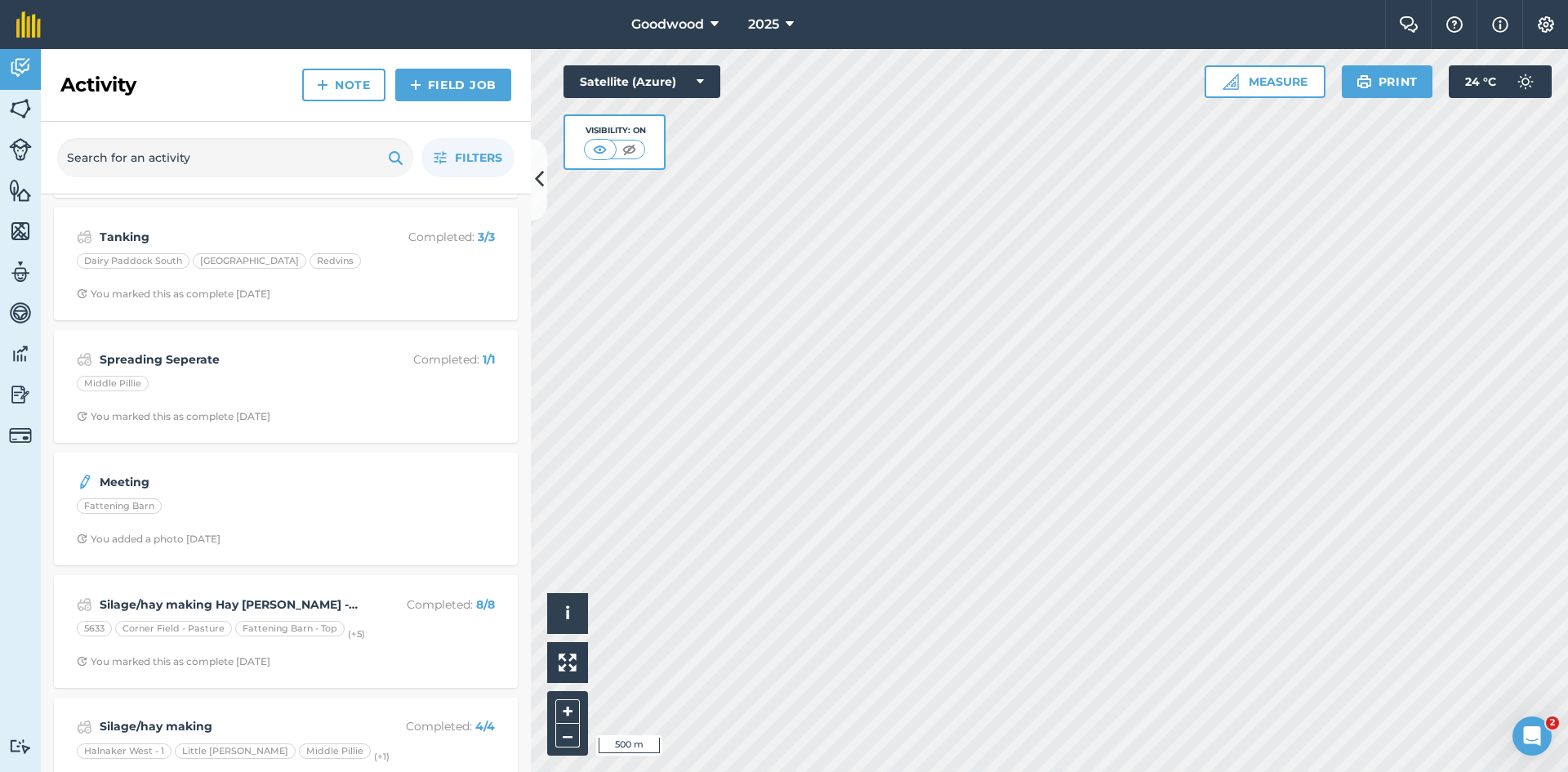
scroll to position [1960, 0]
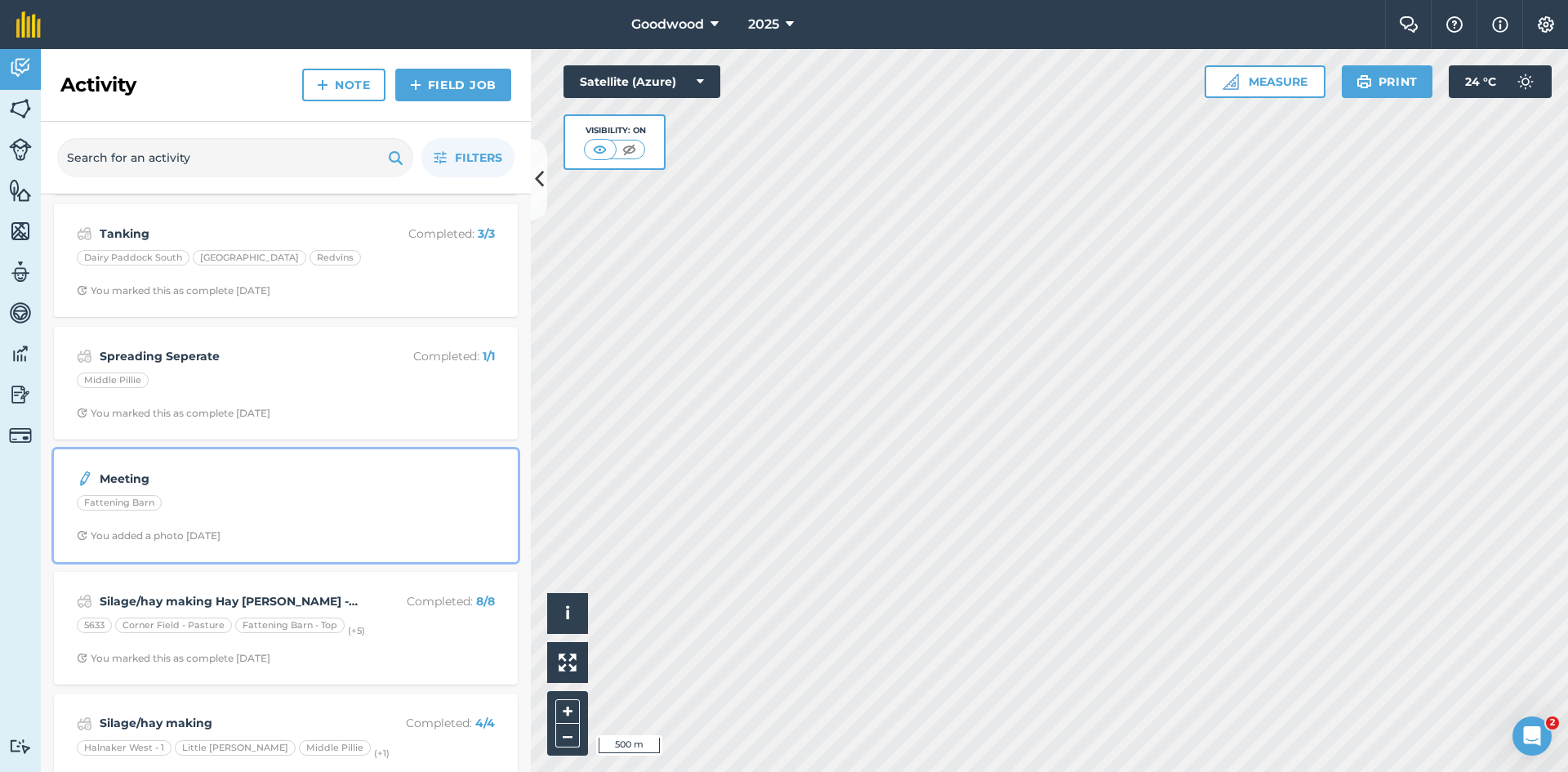
click at [408, 524] on div "Meeting Fattening Barn You added a photo [DATE]" at bounding box center [285, 506] width 444 height 93
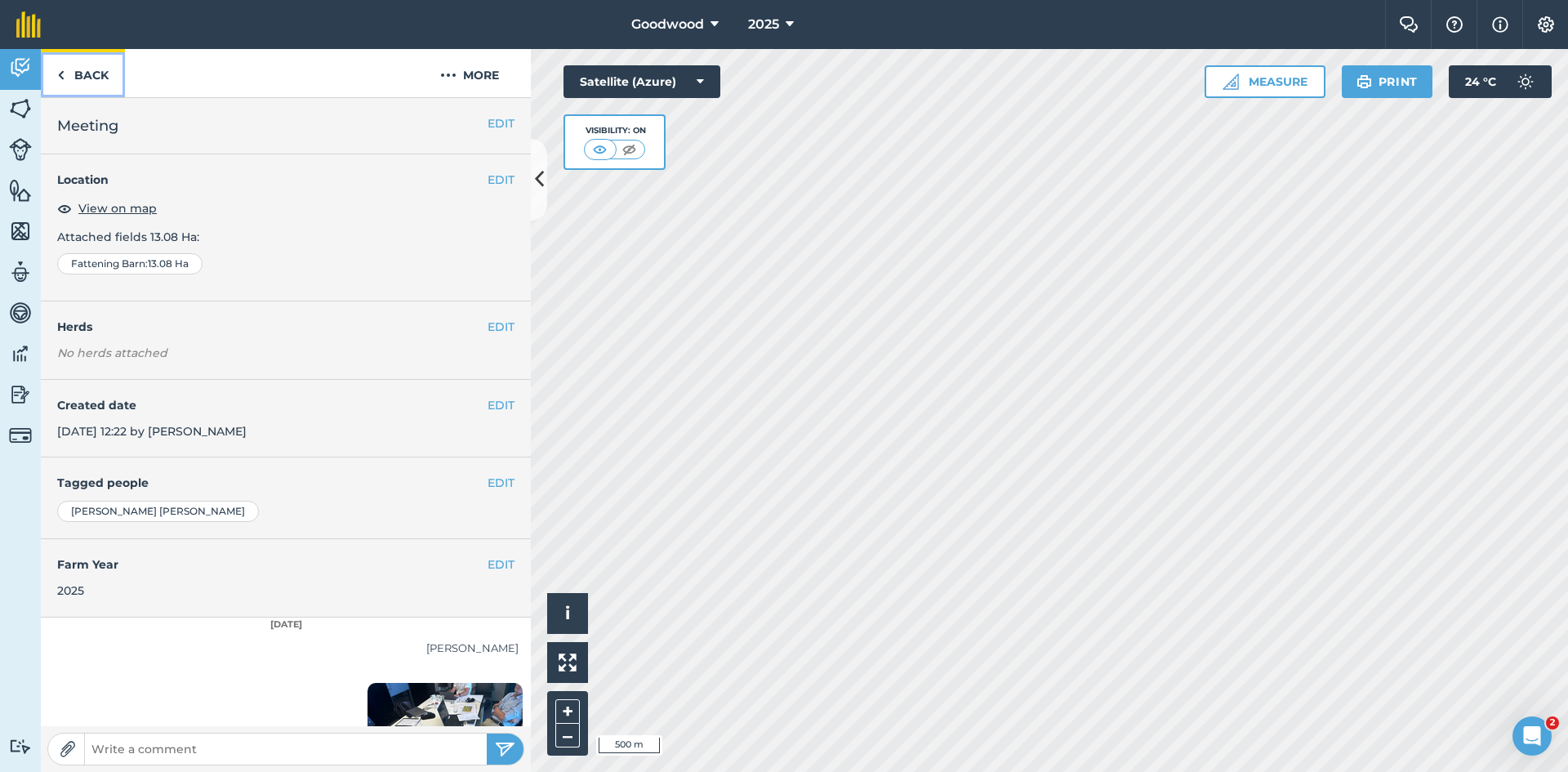
click at [99, 80] on link "Back" at bounding box center [83, 73] width 84 height 48
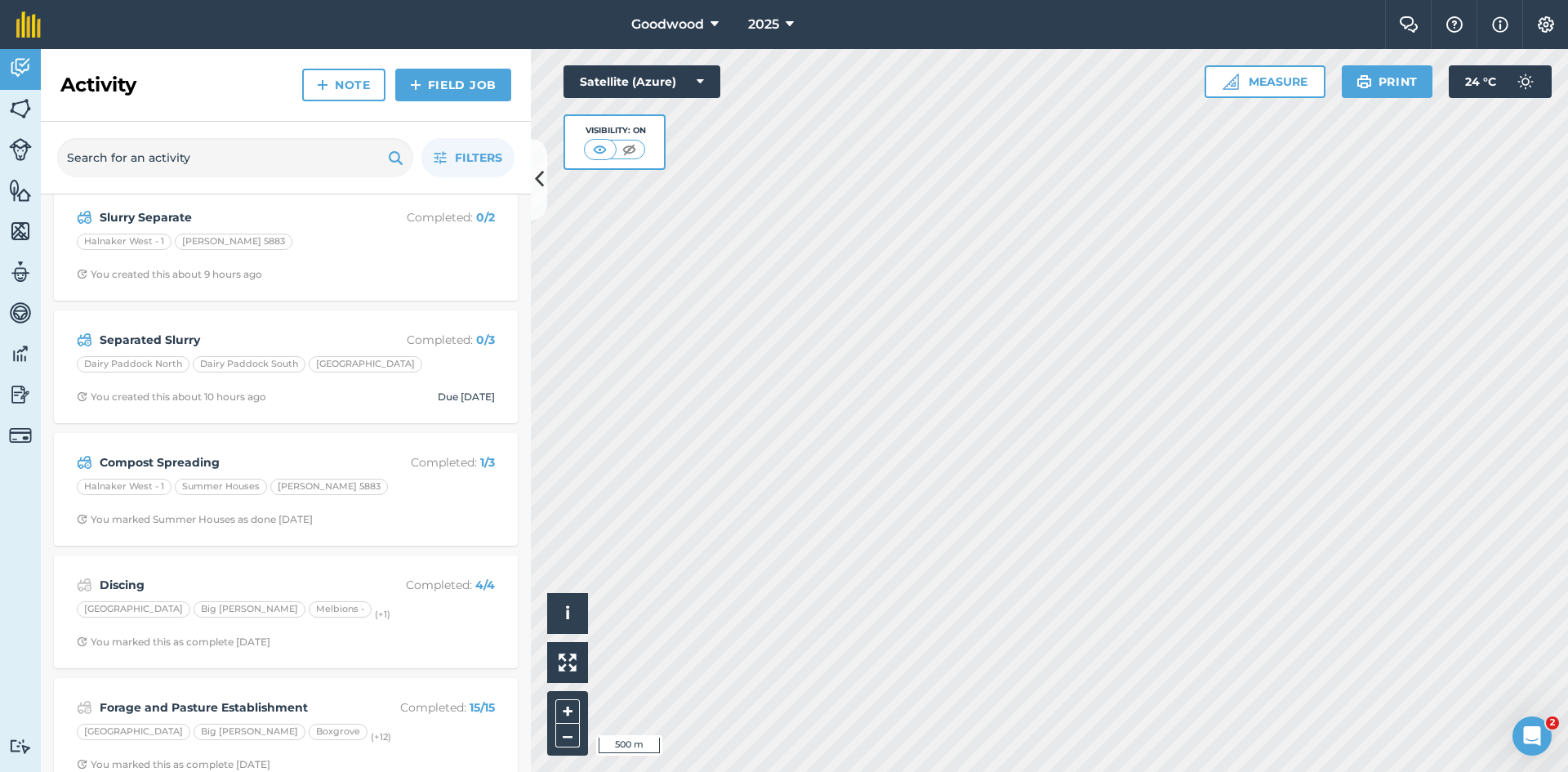
scroll to position [164, 0]
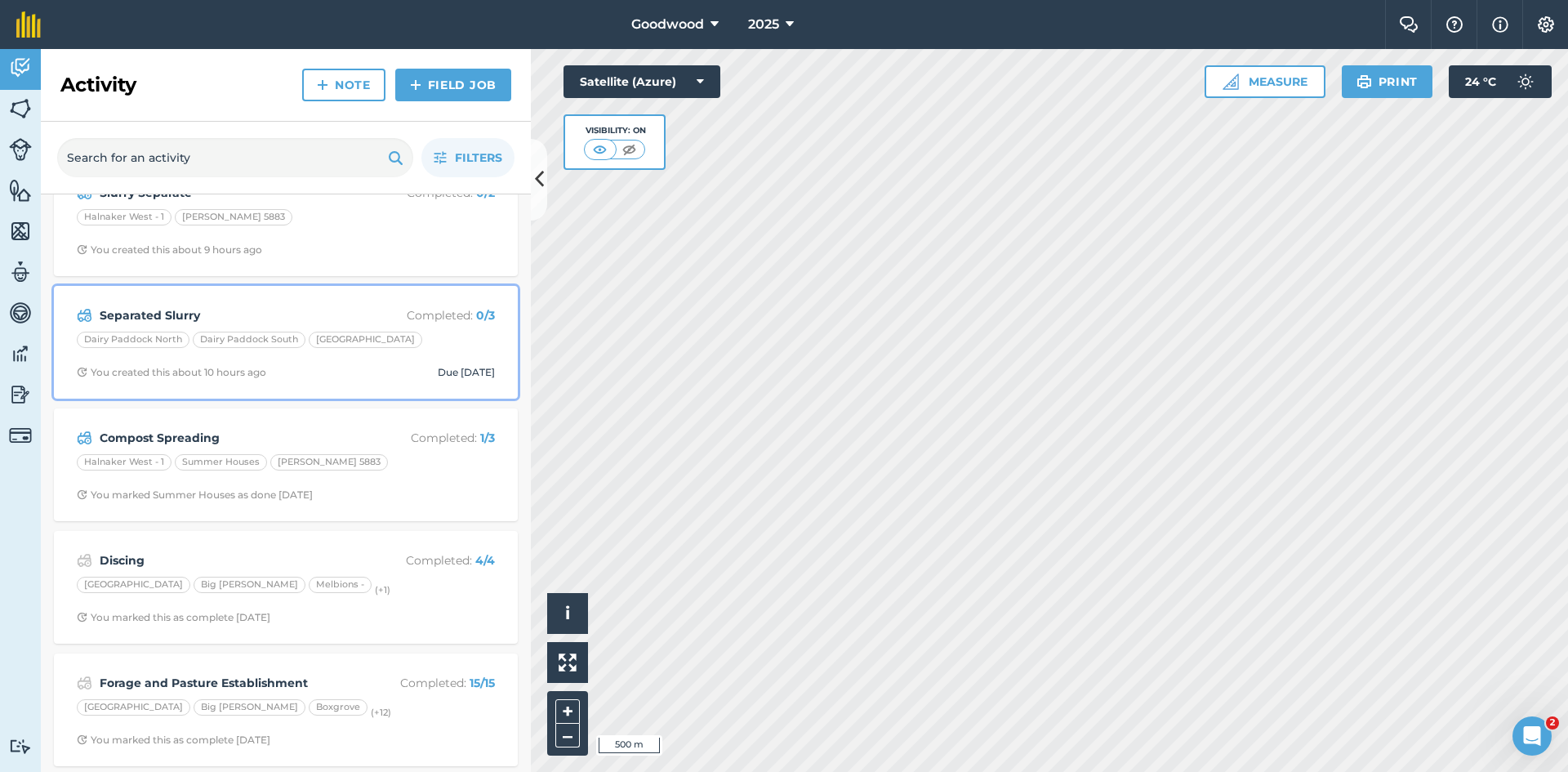
click at [361, 373] on span "You created this about 10 hours ago Due [DATE]" at bounding box center [286, 372] width 419 height 13
